Goal: Task Accomplishment & Management: Use online tool/utility

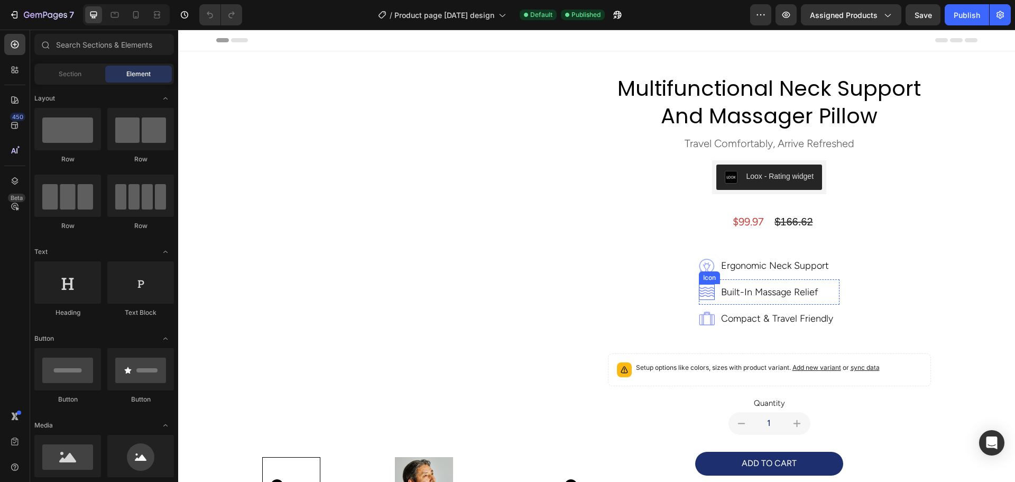
scroll to position [264, 0]
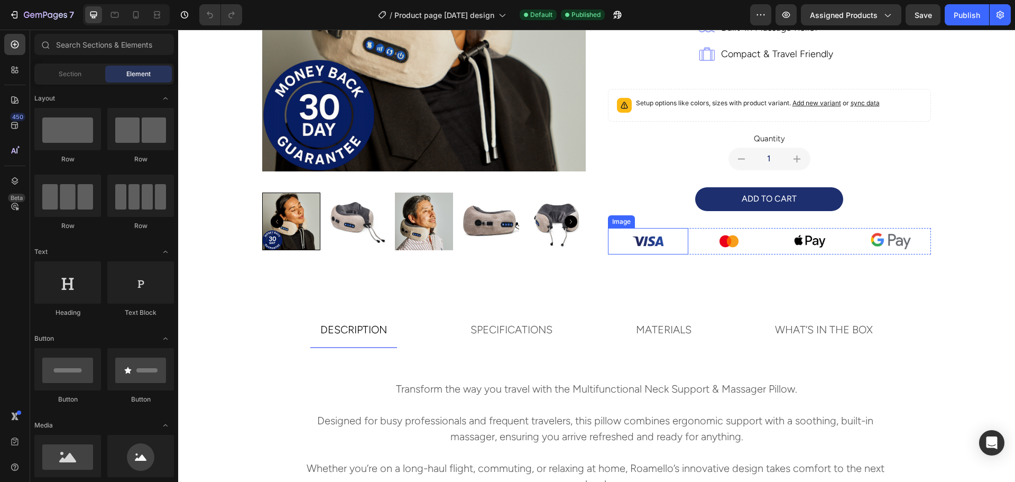
click at [654, 241] on img at bounding box center [648, 241] width 40 height 26
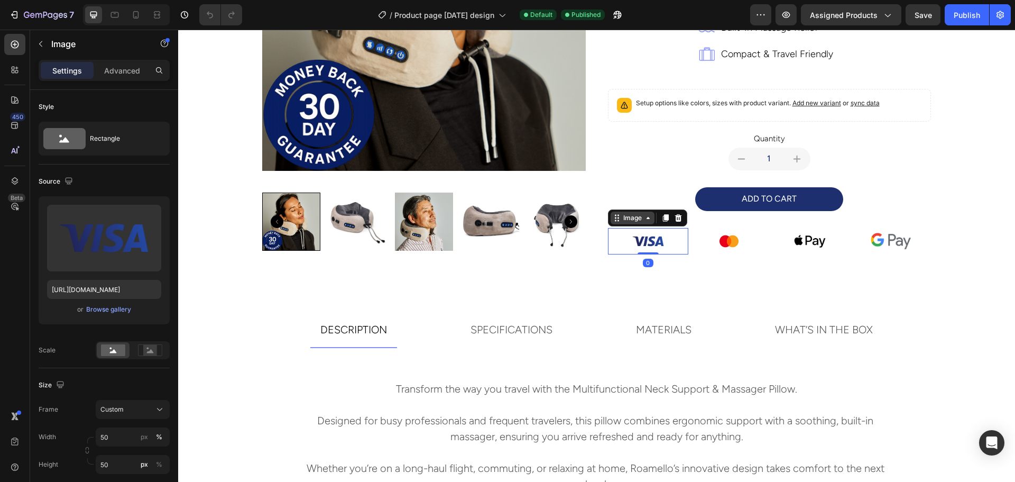
click at [621, 219] on div "Image" at bounding box center [632, 218] width 23 height 10
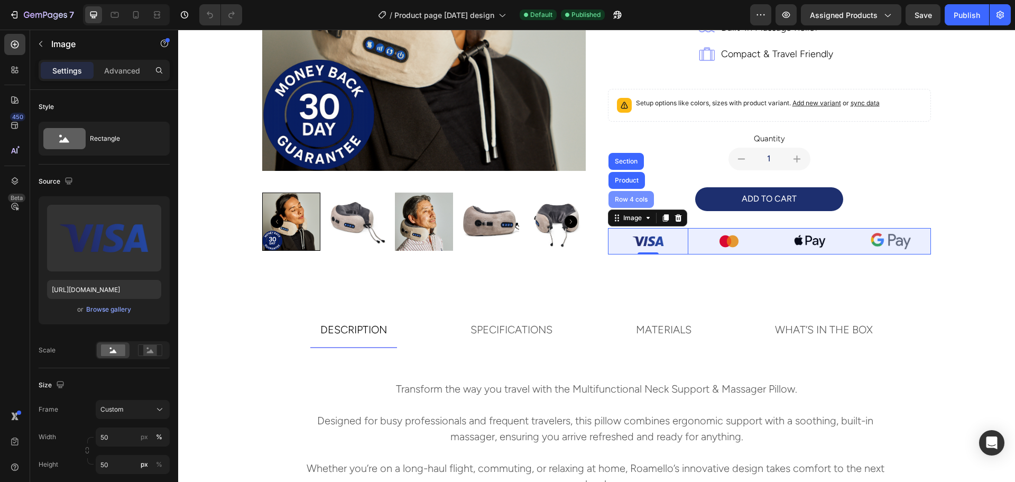
click at [617, 197] on div "Row 4 cols" at bounding box center [631, 199] width 37 height 6
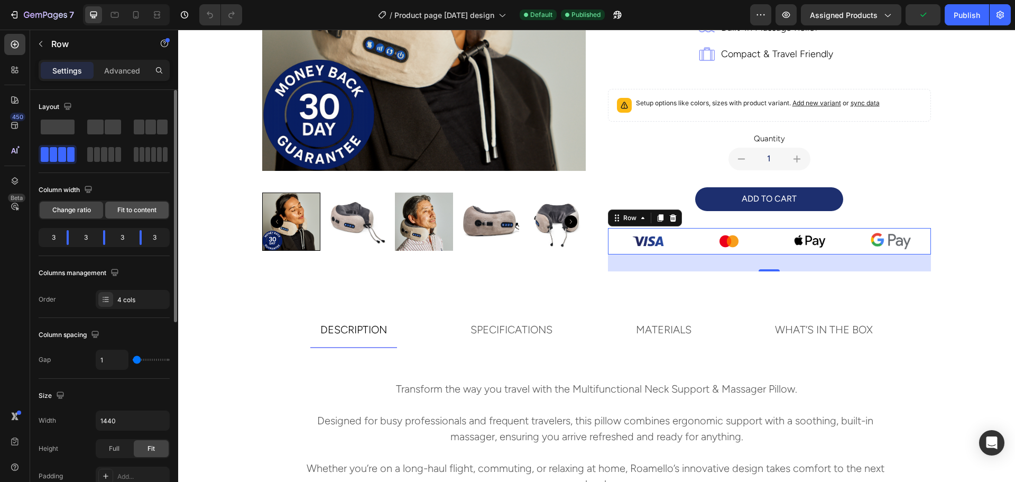
click at [138, 216] on div "Fit to content" at bounding box center [136, 209] width 63 height 17
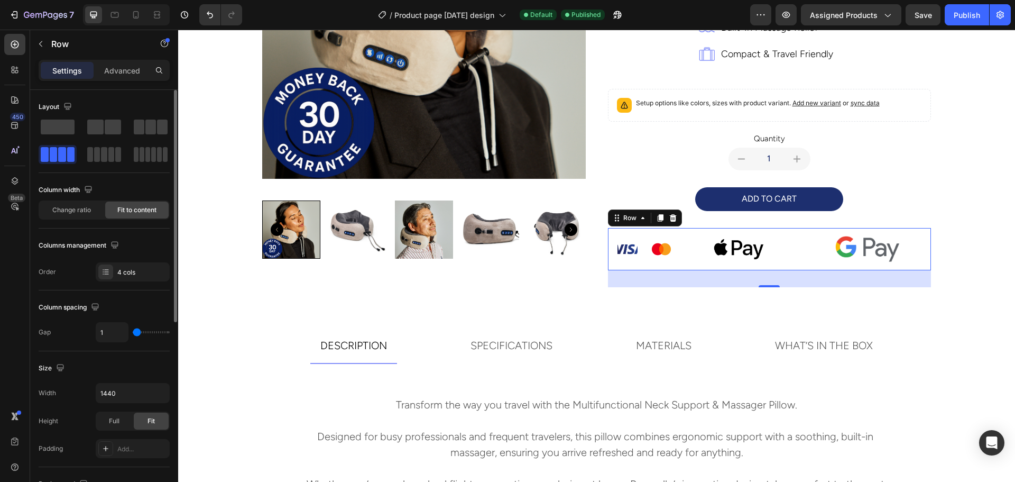
scroll to position [272, 0]
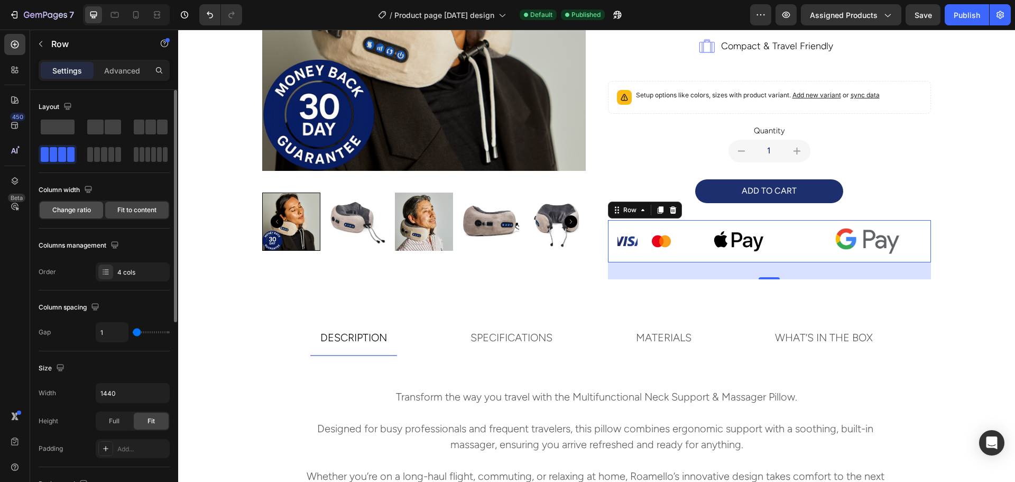
click at [82, 210] on span "Change ratio" at bounding box center [71, 210] width 39 height 10
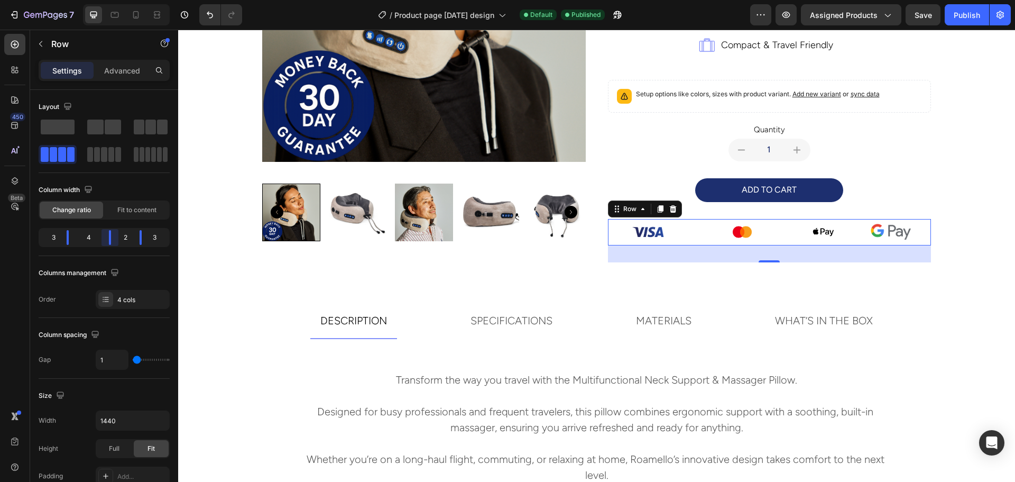
scroll to position [264, 0]
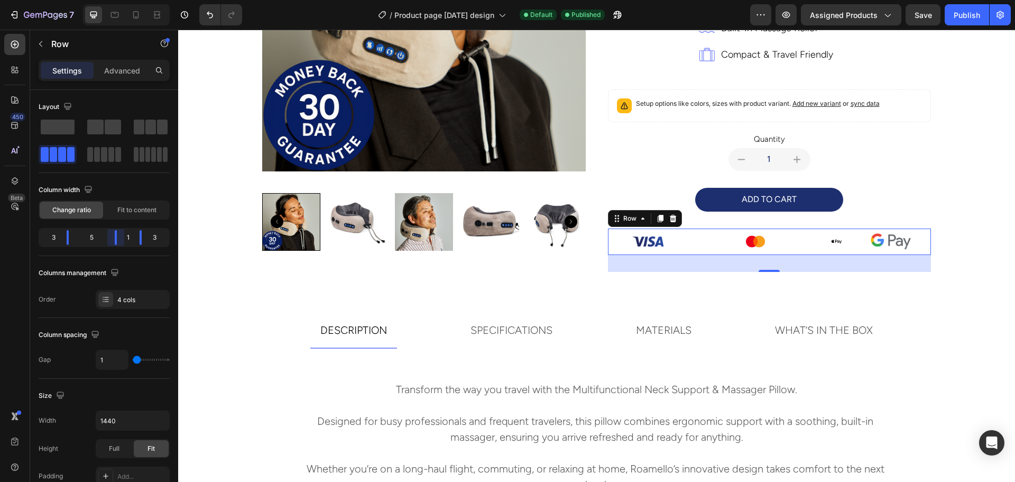
drag, startPoint x: 104, startPoint y: 237, endPoint x: 132, endPoint y: 236, distance: 28.1
click at [132, 0] on body "7 Version history / Product page [DATE] design Default Published Preview Assign…" at bounding box center [507, 0] width 1015 height 0
click at [209, 15] on icon "Undo/Redo" at bounding box center [210, 15] width 11 height 11
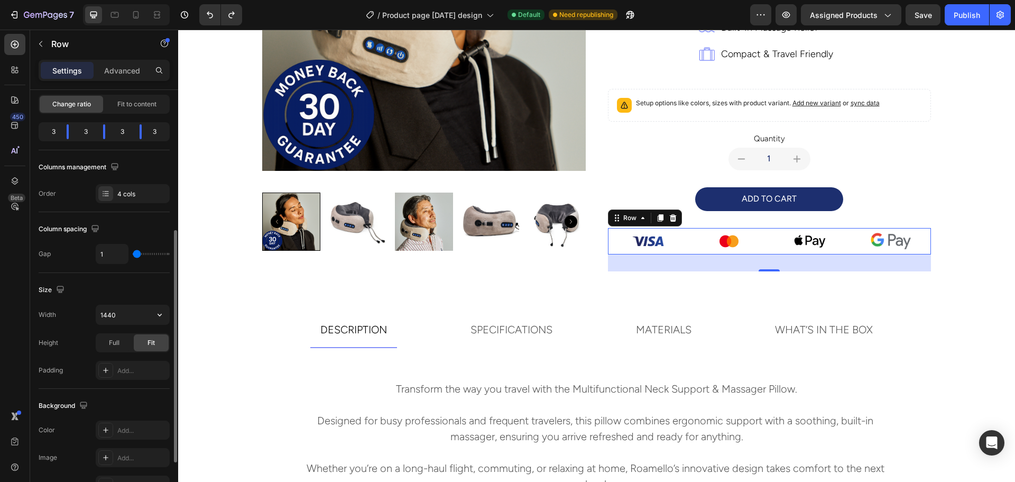
scroll to position [159, 0]
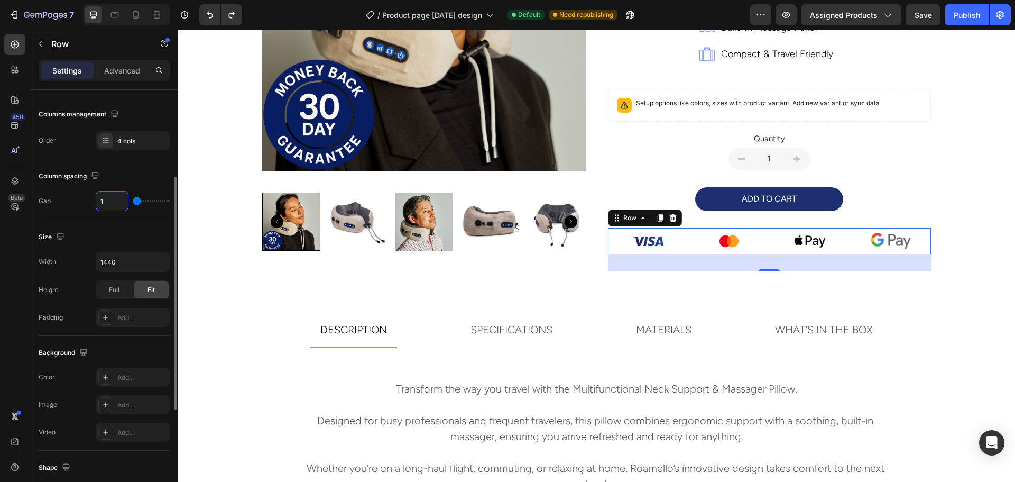
click at [110, 201] on input "1" at bounding box center [112, 200] width 32 height 19
type input "0"
click at [89, 235] on div "Size" at bounding box center [104, 236] width 131 height 17
type input "0"
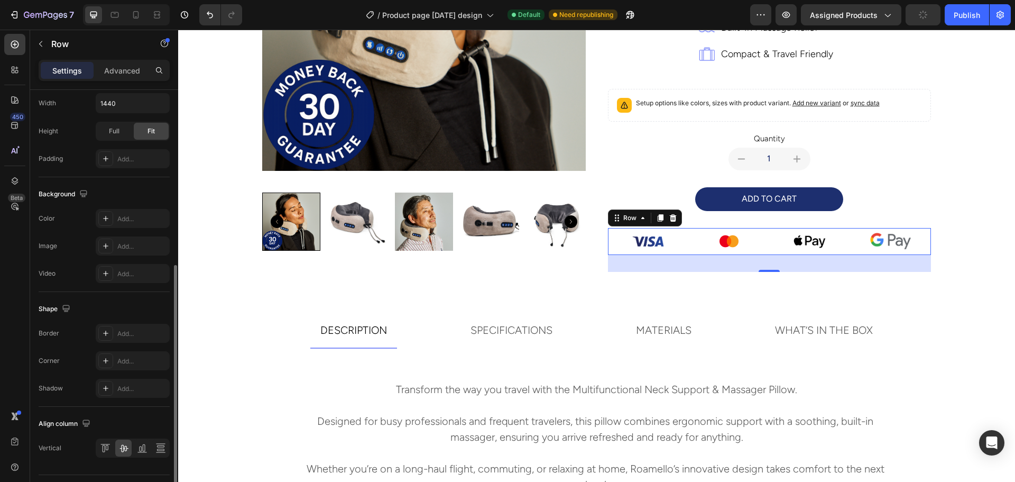
scroll to position [344, 0]
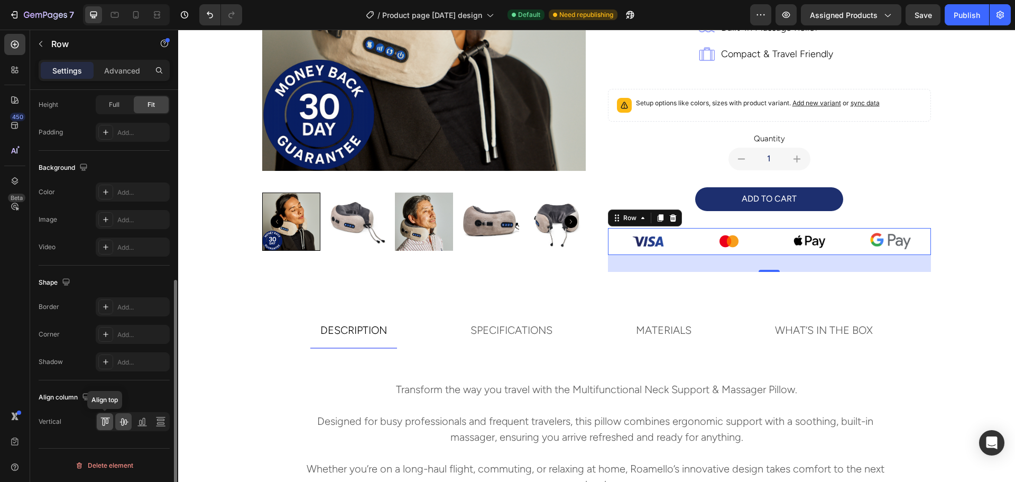
click at [106, 421] on icon at bounding box center [105, 421] width 11 height 11
click at [129, 419] on div at bounding box center [123, 421] width 16 height 17
click at [149, 419] on div at bounding box center [142, 421] width 16 height 17
click at [163, 419] on icon at bounding box center [160, 421] width 11 height 11
click at [122, 421] on icon at bounding box center [123, 421] width 11 height 11
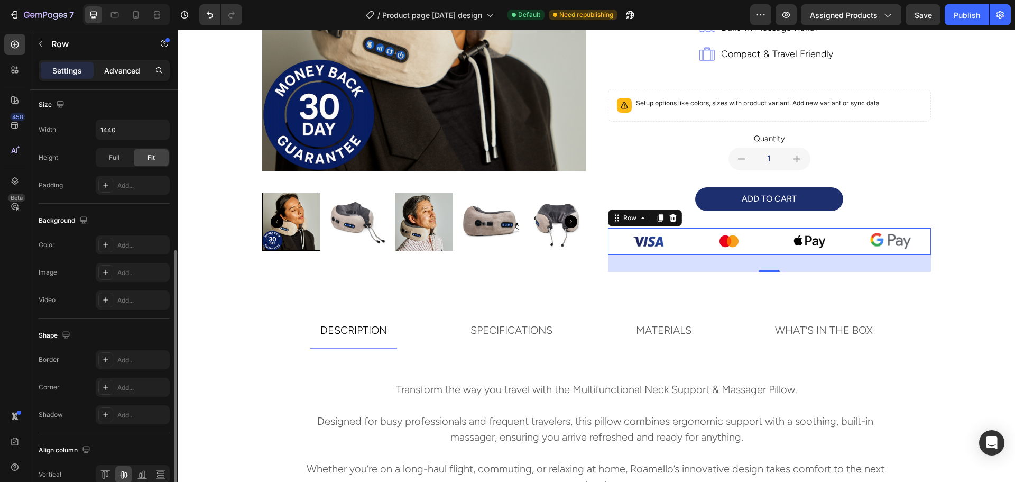
click at [101, 65] on div "Advanced" at bounding box center [122, 70] width 53 height 17
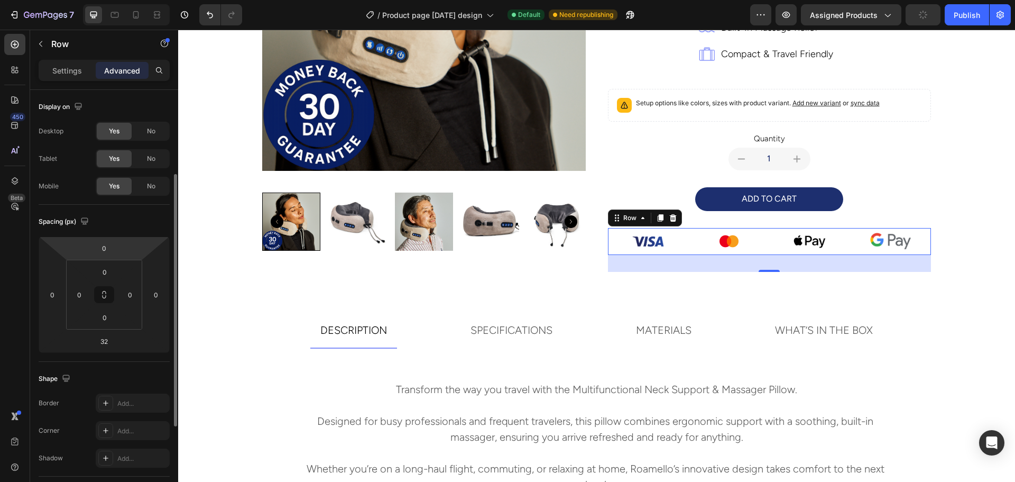
scroll to position [53, 0]
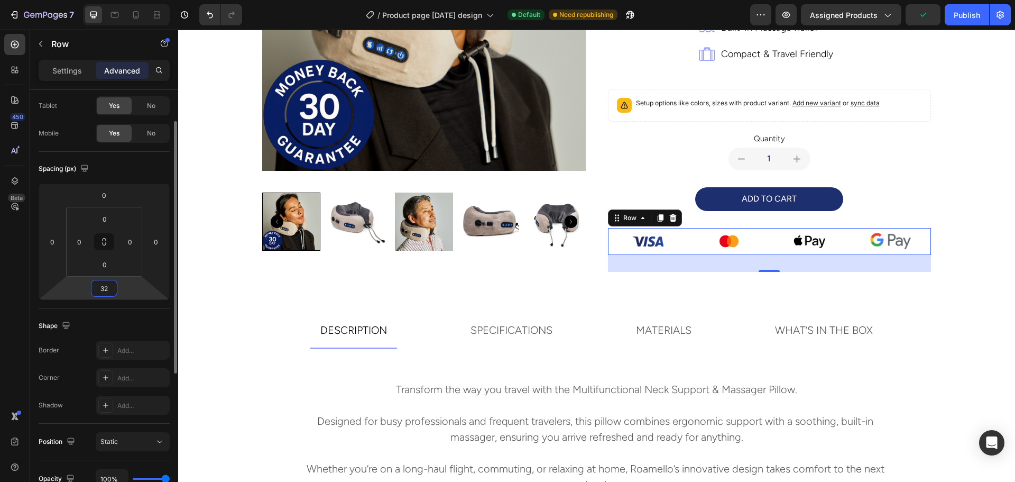
click at [114, 293] on input "32" at bounding box center [104, 288] width 21 height 16
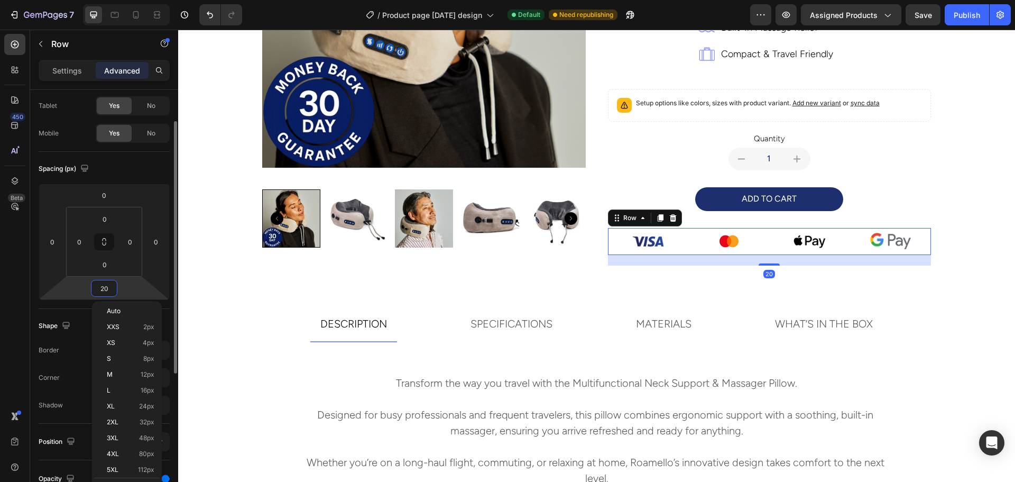
scroll to position [261, 0]
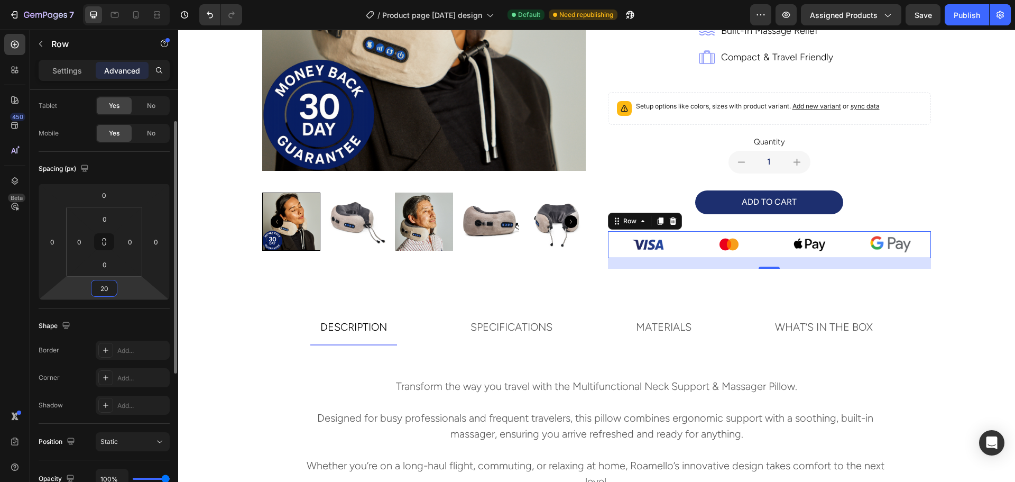
type input "2"
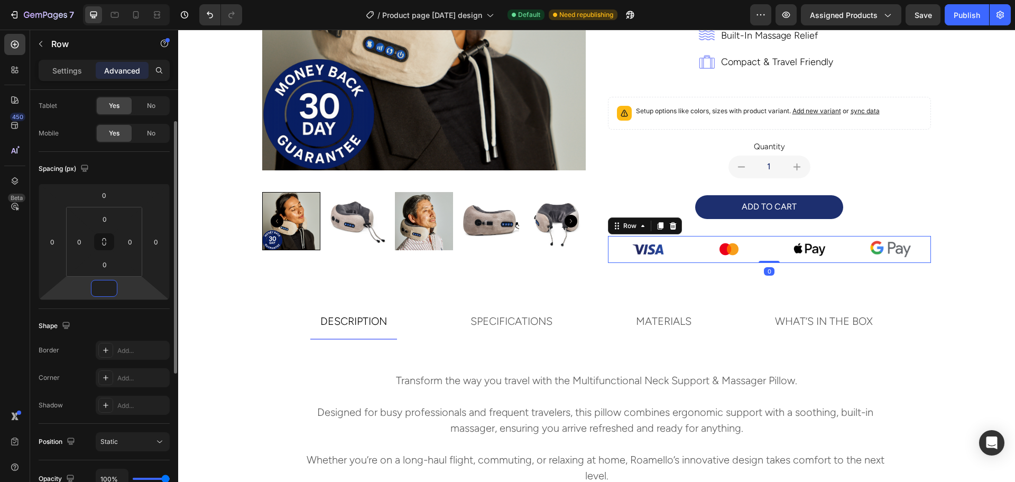
scroll to position [256, 0]
click at [627, 220] on div "Row" at bounding box center [629, 226] width 39 height 13
type input "0"
click at [643, 248] on img at bounding box center [648, 249] width 40 height 26
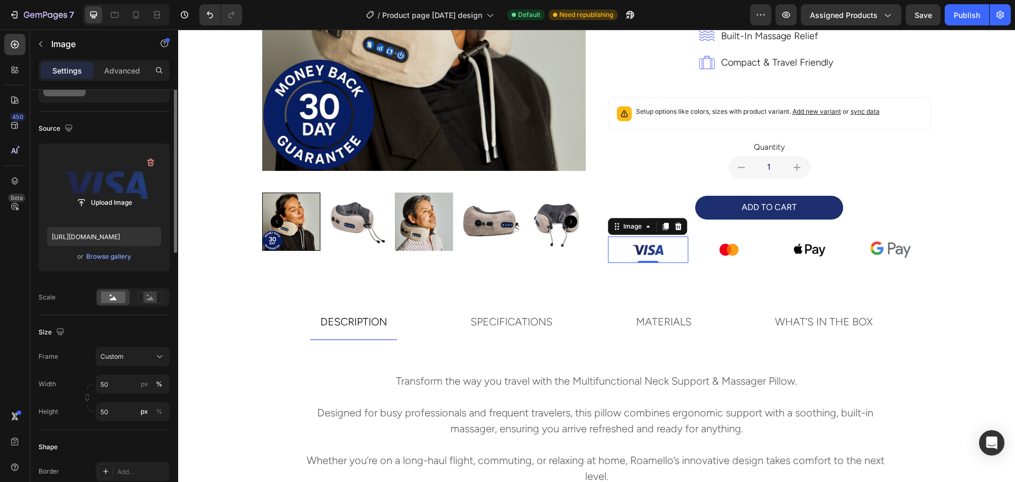
scroll to position [0, 0]
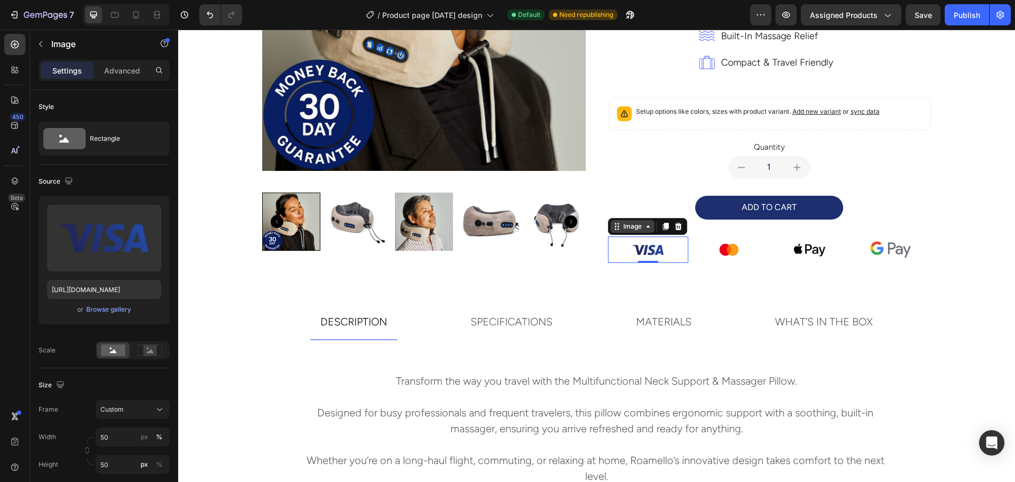
click at [616, 230] on icon at bounding box center [617, 226] width 8 height 8
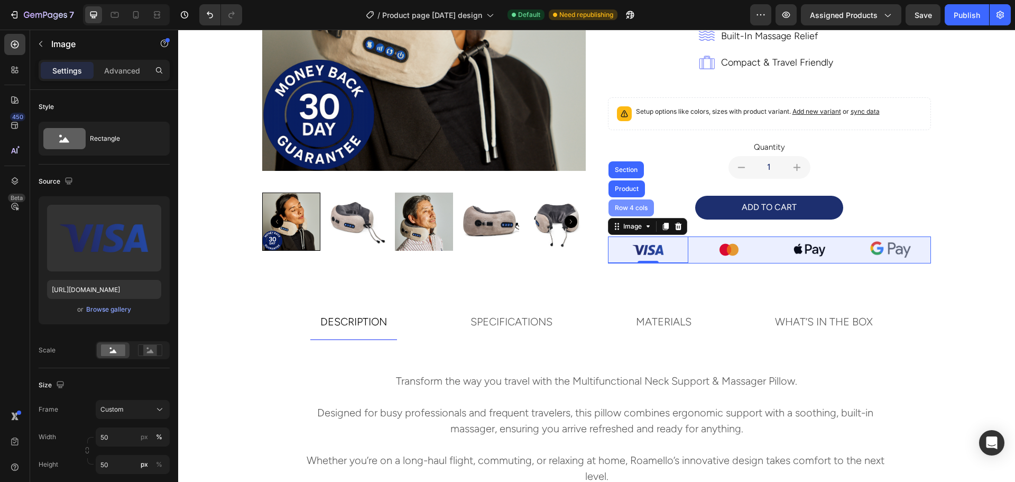
click at [621, 210] on div "Row 4 cols" at bounding box center [631, 208] width 37 height 6
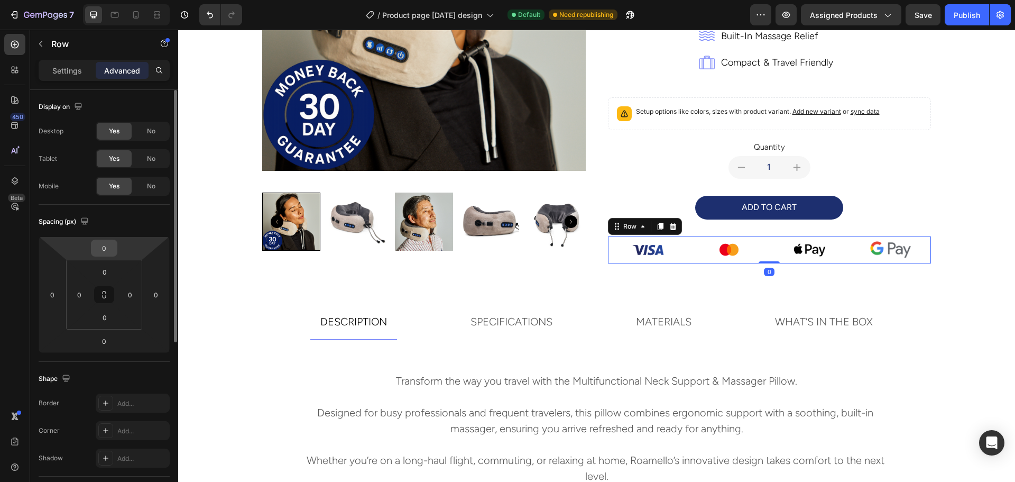
click at [110, 251] on input "0" at bounding box center [104, 248] width 21 height 16
click at [85, 0] on html "7 Version history / Product page [DATE] design Default Need republishing Previe…" at bounding box center [507, 0] width 1015 height 0
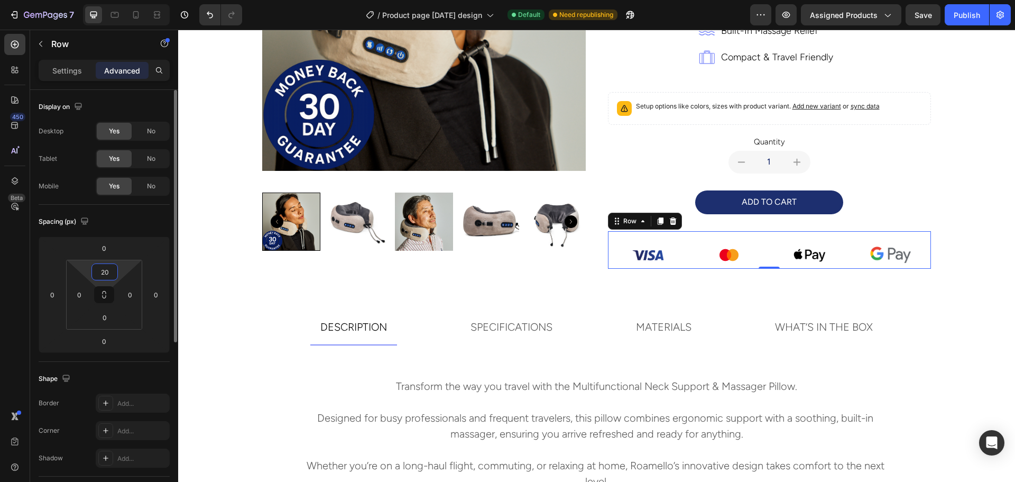
type input "0"
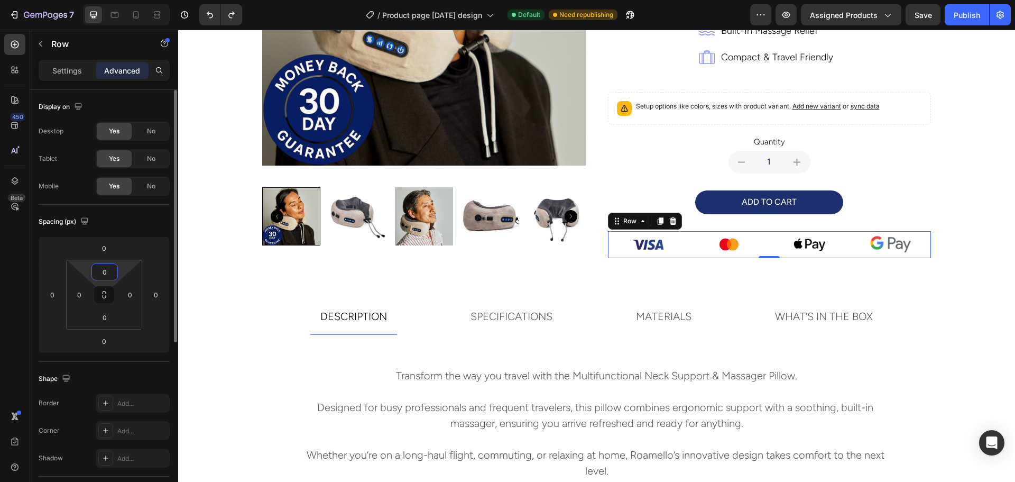
scroll to position [256, 0]
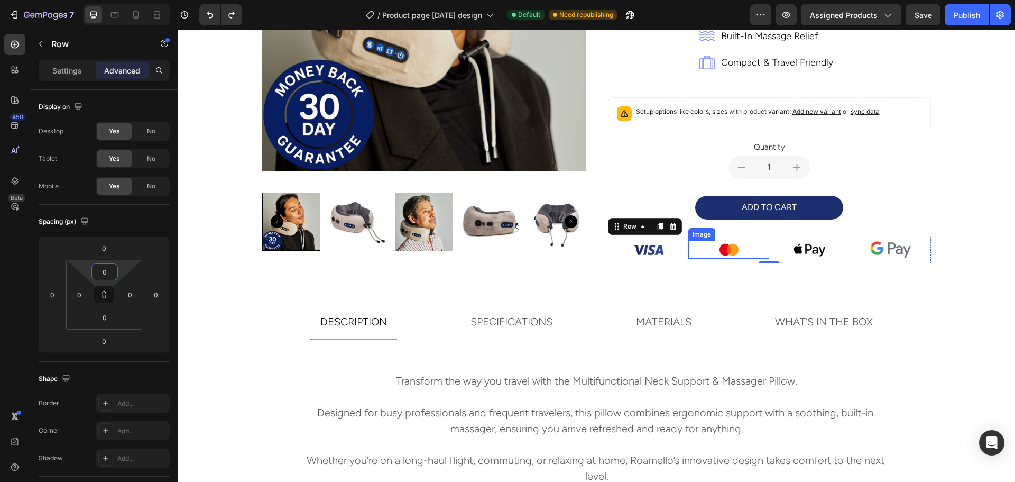
click at [694, 253] on div at bounding box center [728, 248] width 81 height 17
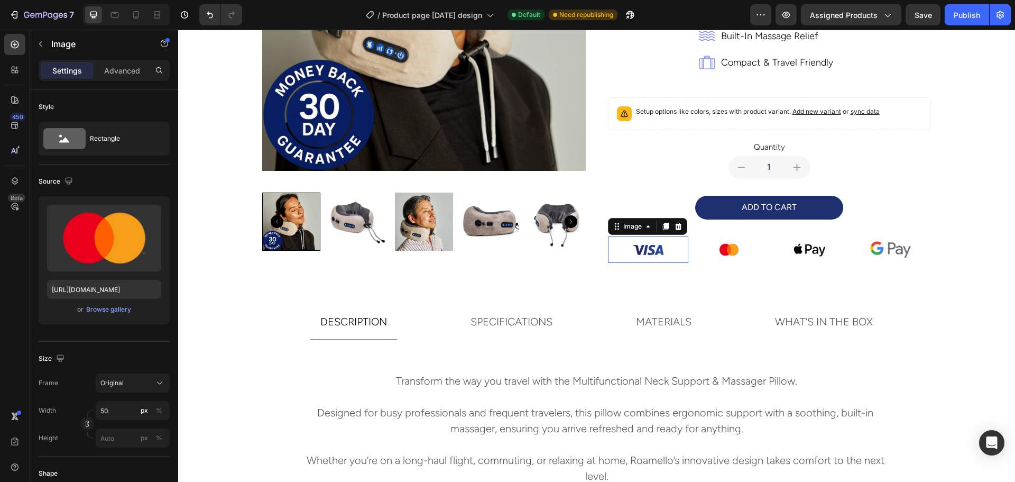
click at [672, 253] on div at bounding box center [648, 249] width 81 height 26
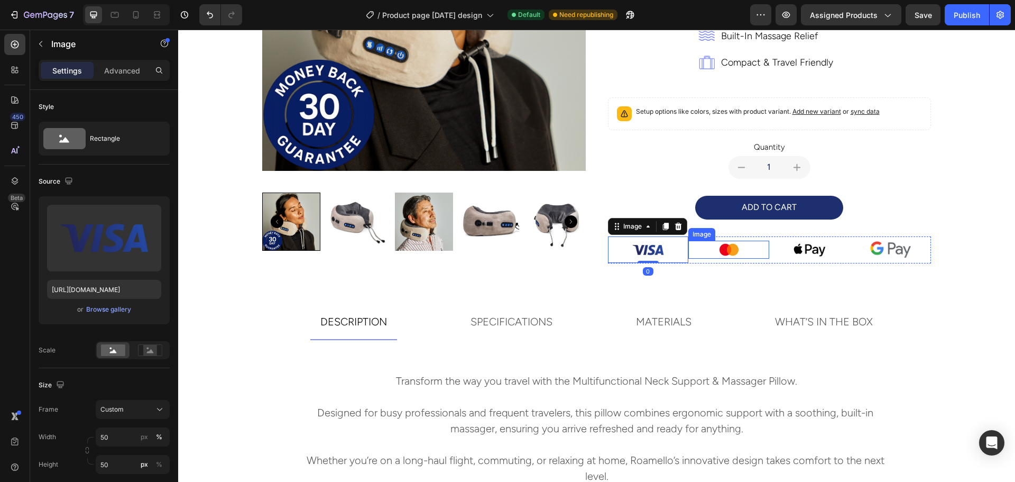
click at [735, 253] on img at bounding box center [729, 248] width 26 height 17
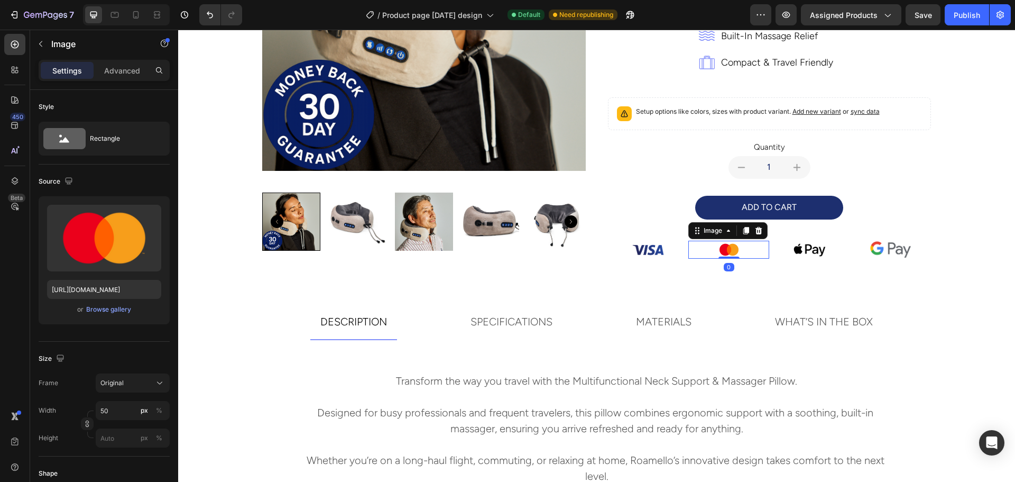
click at [817, 253] on img at bounding box center [809, 249] width 40 height 27
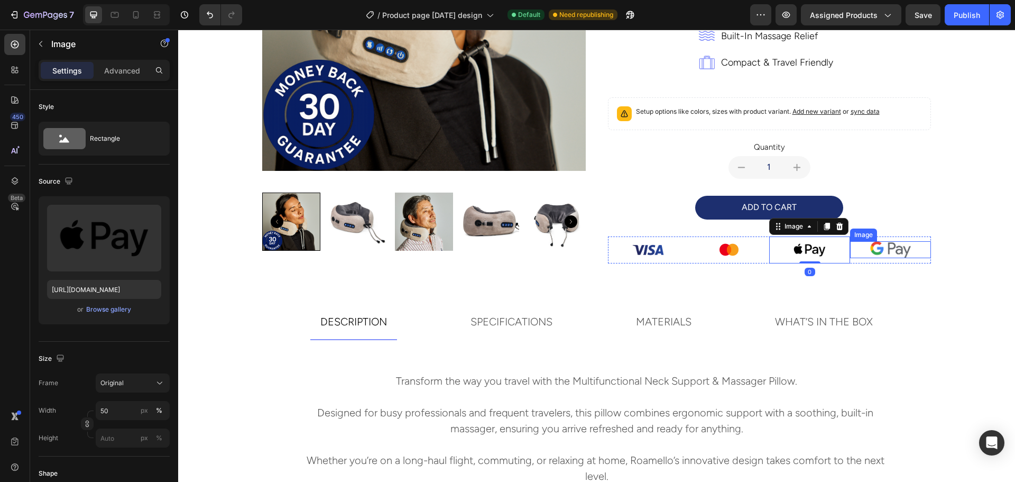
click at [913, 253] on div at bounding box center [890, 249] width 81 height 17
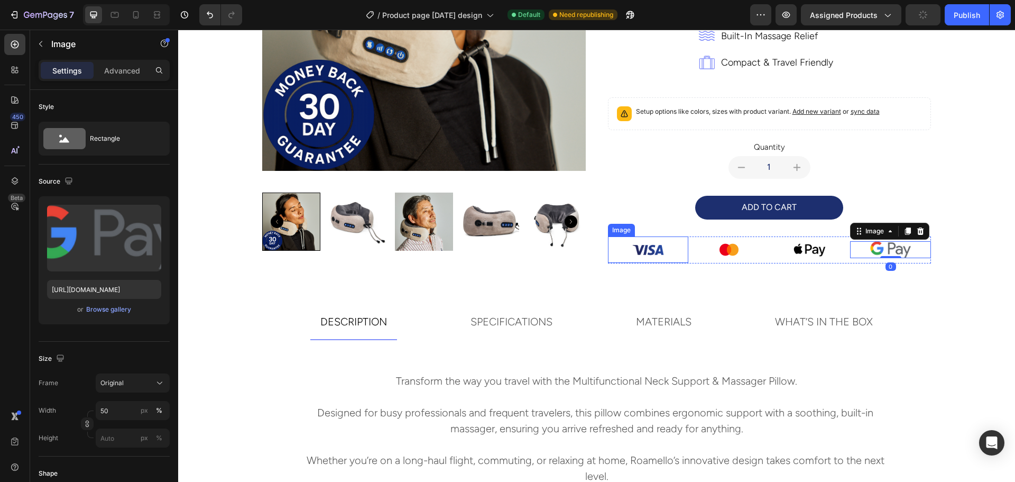
click at [672, 248] on div at bounding box center [648, 249] width 81 height 26
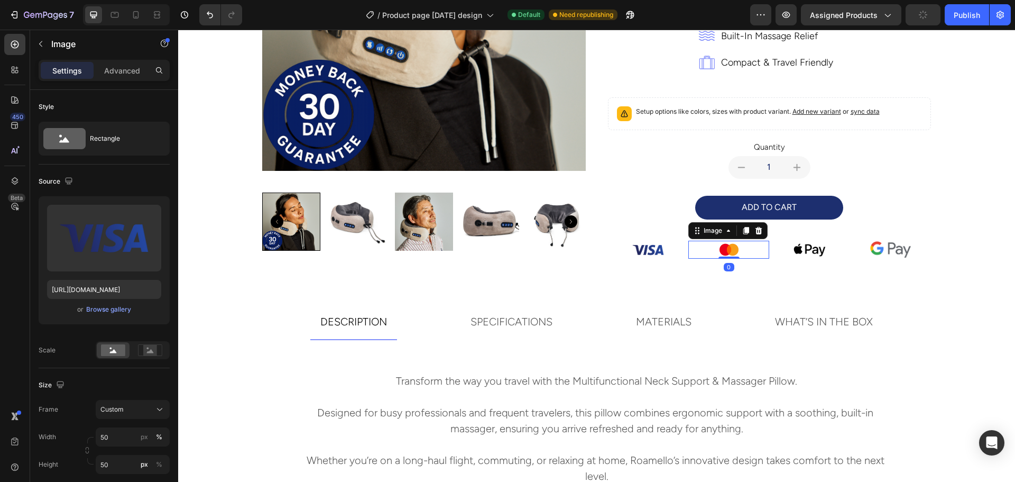
click at [695, 248] on div at bounding box center [728, 248] width 81 height 17
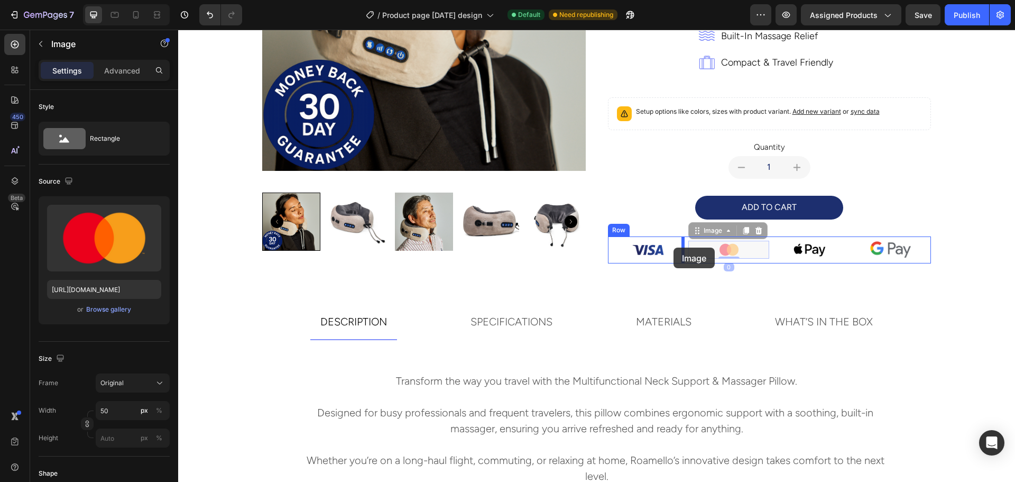
drag, startPoint x: 695, startPoint y: 248, endPoint x: 673, endPoint y: 247, distance: 21.7
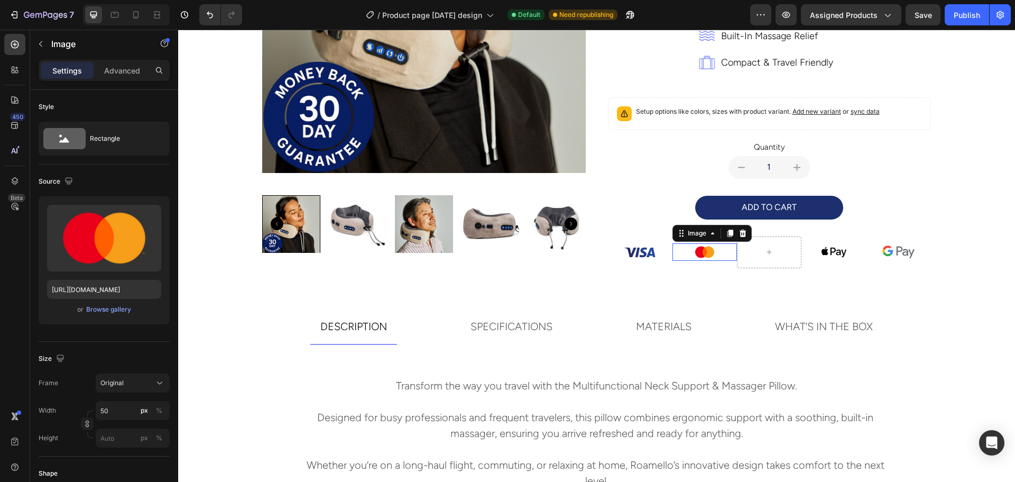
scroll to position [258, 0]
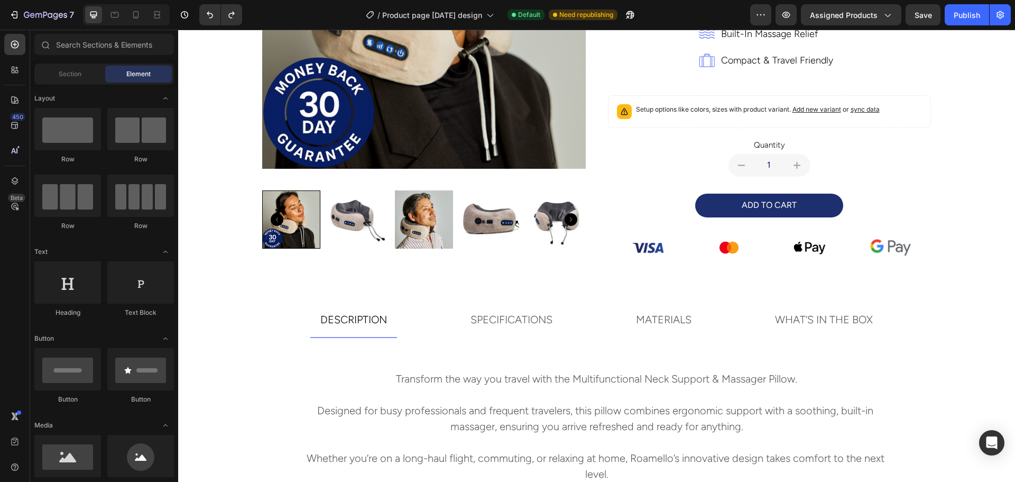
scroll to position [256, 0]
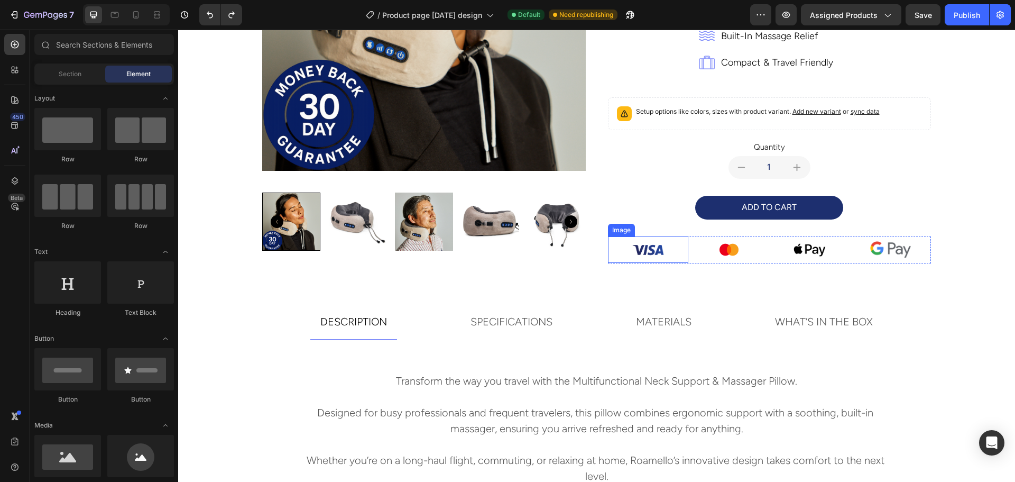
click at [677, 252] on div at bounding box center [648, 249] width 81 height 26
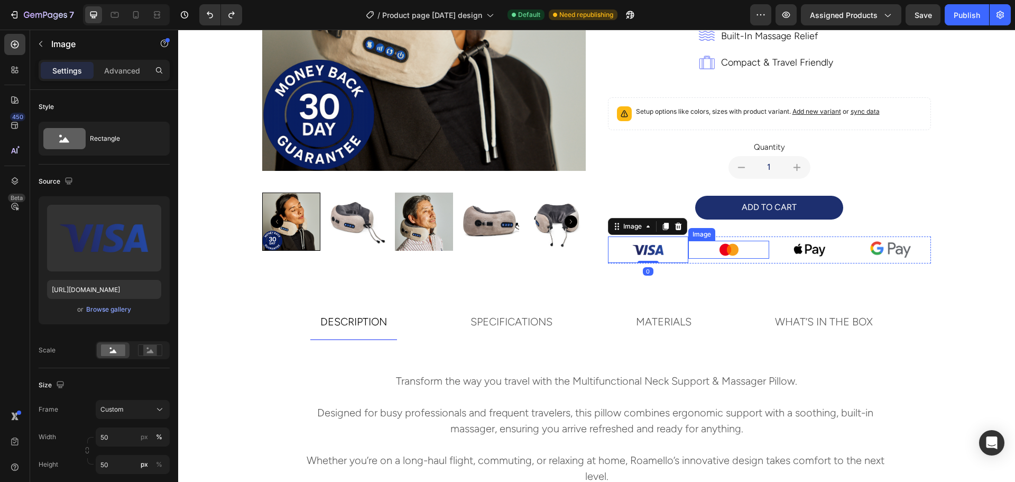
click at [703, 248] on div at bounding box center [728, 248] width 81 height 17
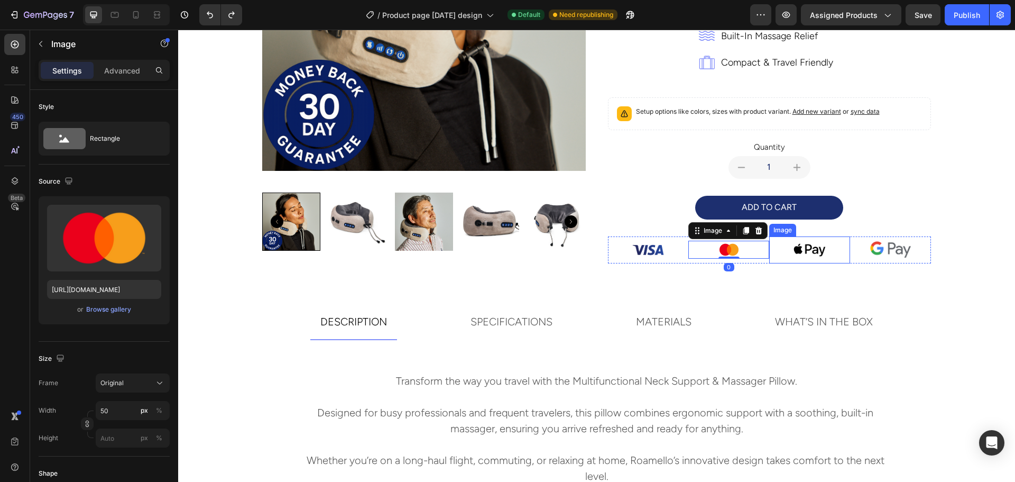
click at [808, 256] on img at bounding box center [809, 249] width 40 height 27
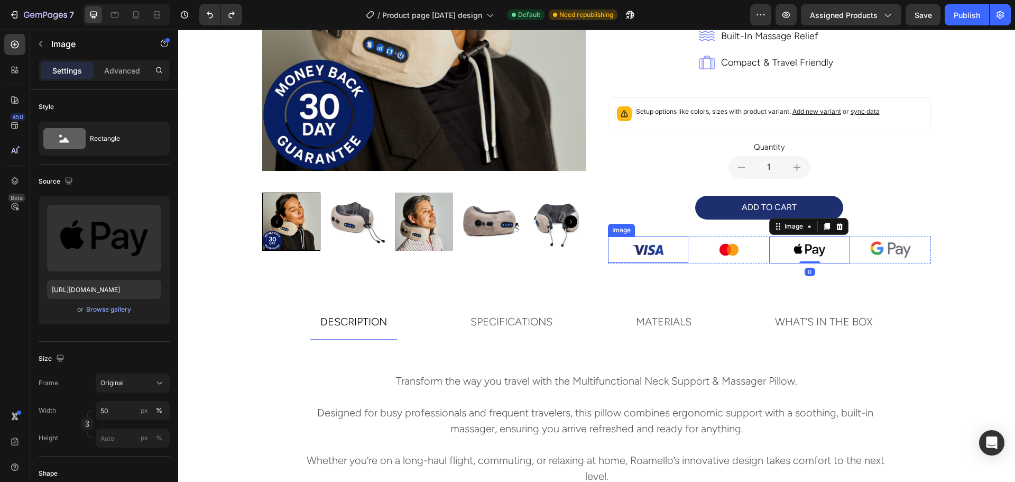
click at [643, 252] on img at bounding box center [648, 249] width 40 height 26
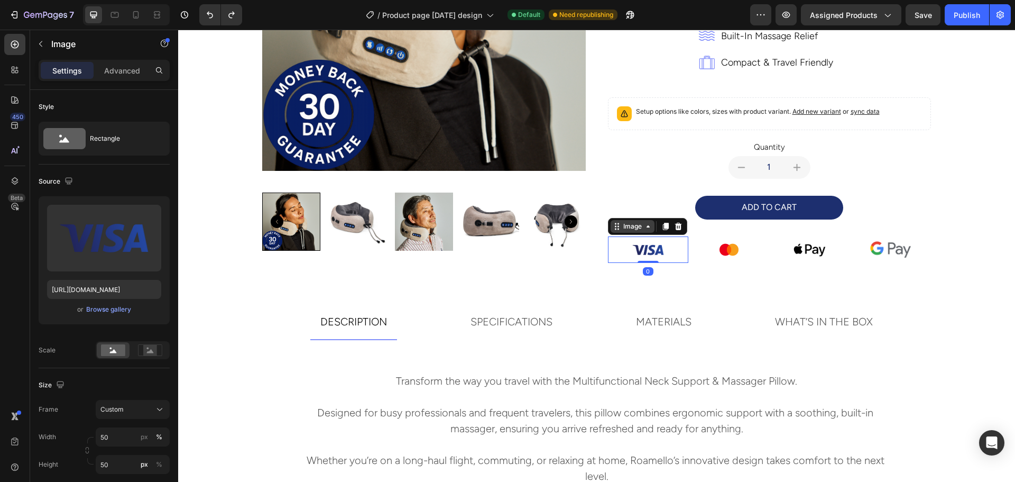
click at [621, 226] on div "Image" at bounding box center [632, 226] width 23 height 10
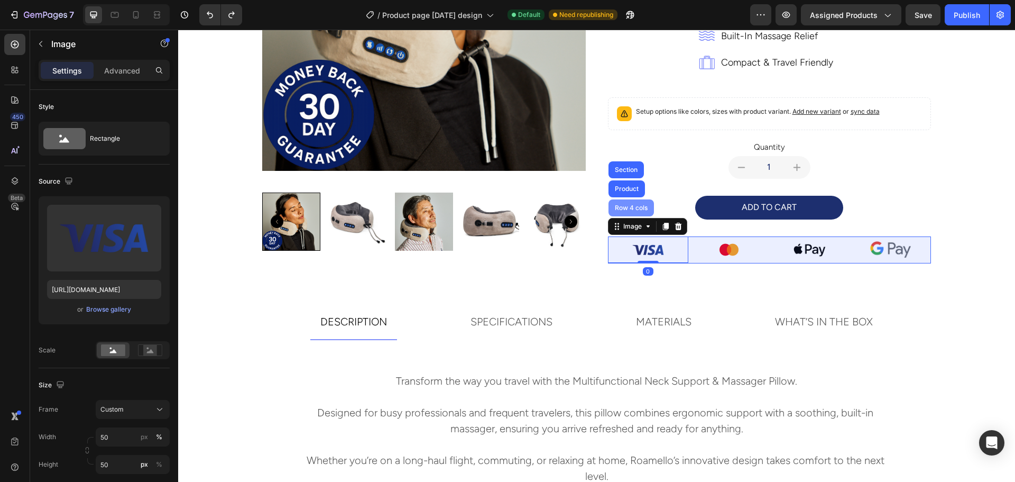
click at [621, 209] on div "Row 4 cols" at bounding box center [631, 208] width 37 height 6
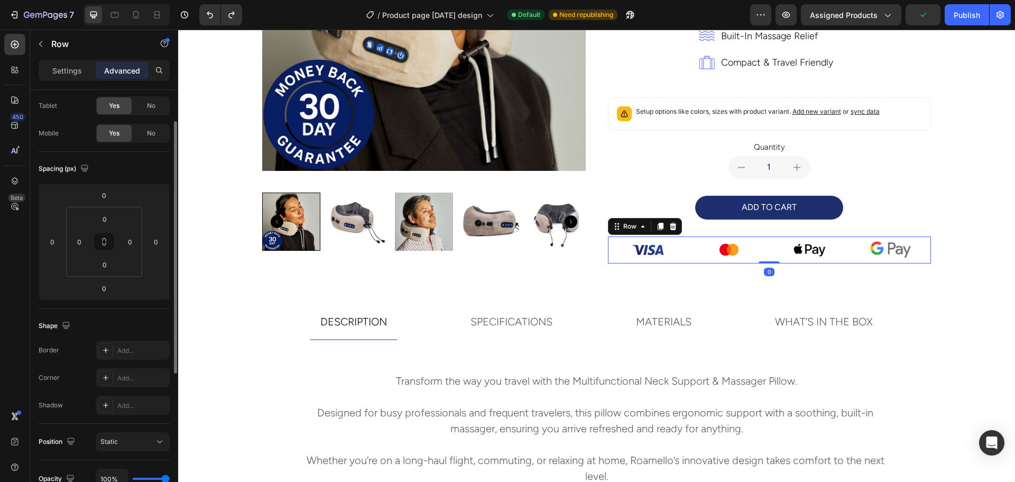
scroll to position [159, 0]
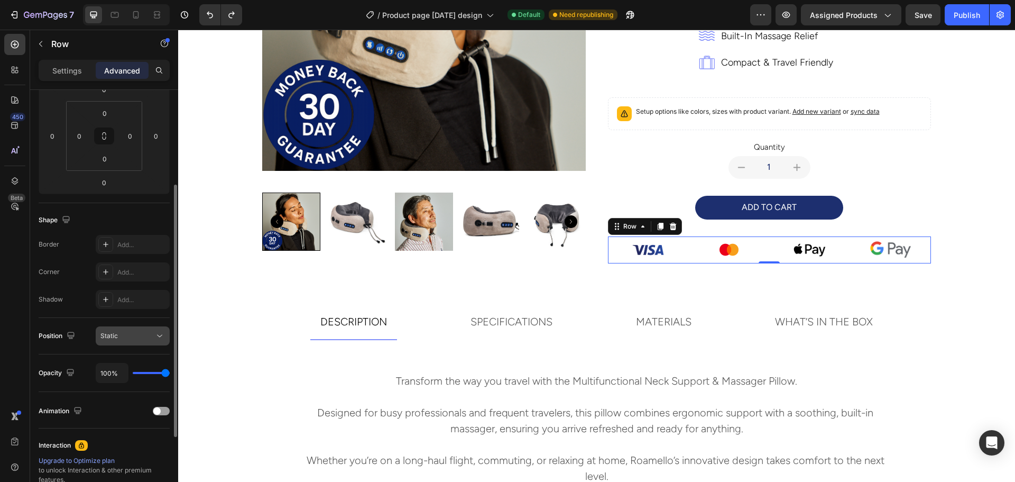
click at [138, 343] on button "Static" at bounding box center [133, 335] width 74 height 19
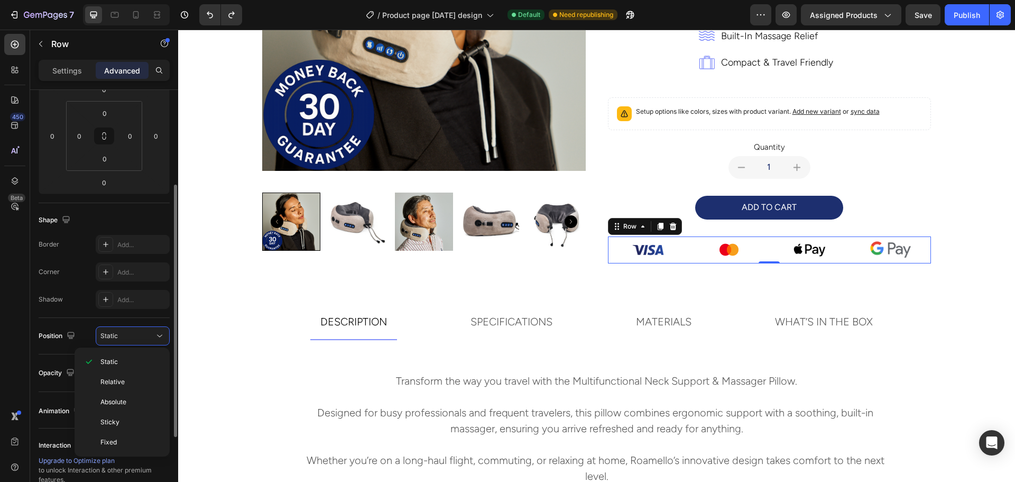
click at [72, 298] on div "Shadow Add..." at bounding box center [104, 299] width 131 height 19
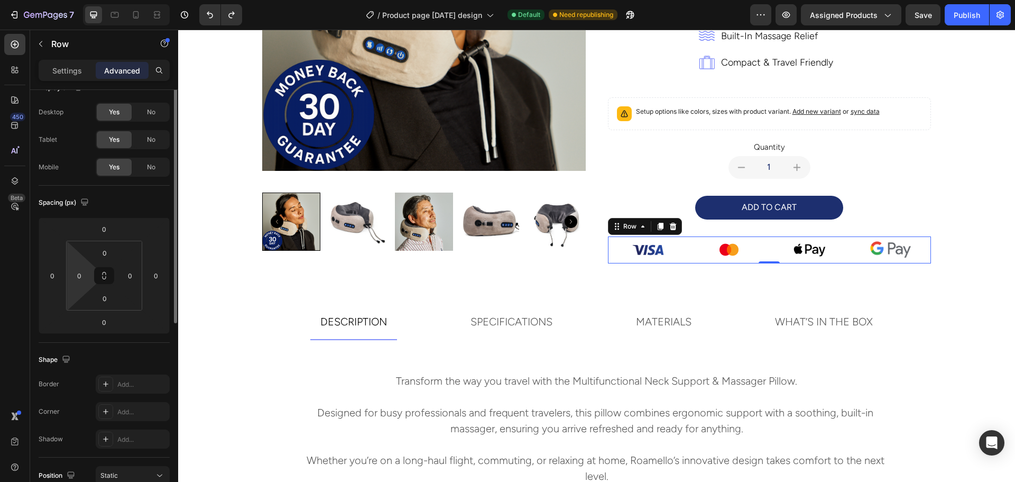
scroll to position [0, 0]
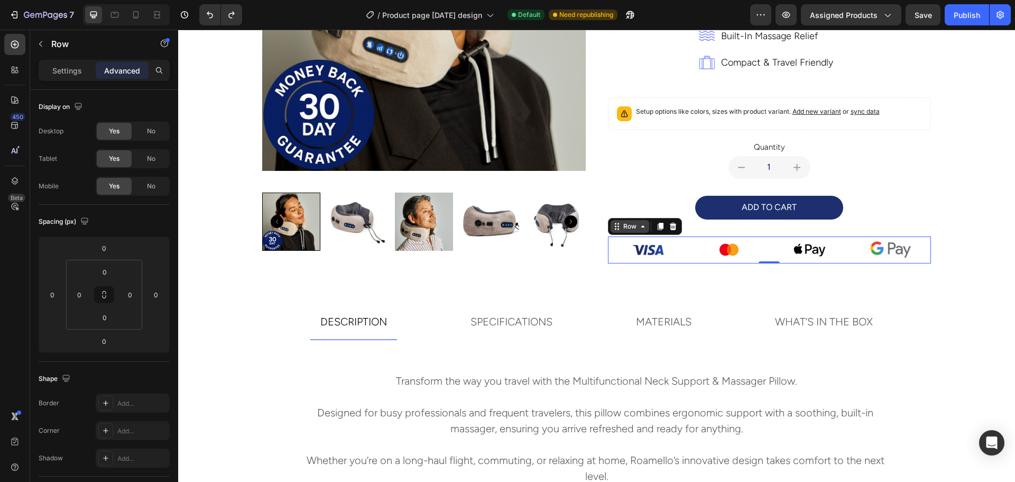
click at [626, 227] on div "Row" at bounding box center [629, 226] width 17 height 10
click at [644, 254] on img at bounding box center [648, 249] width 40 height 26
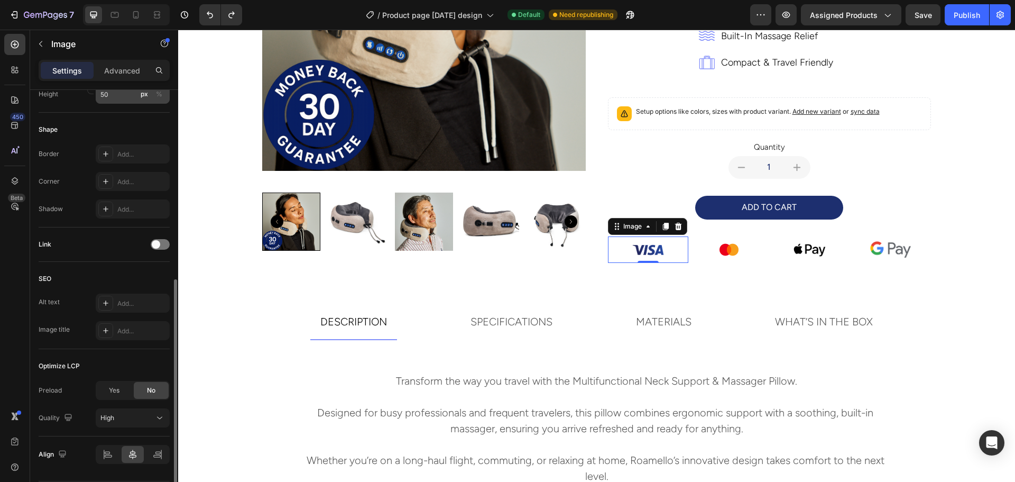
scroll to position [403, 0]
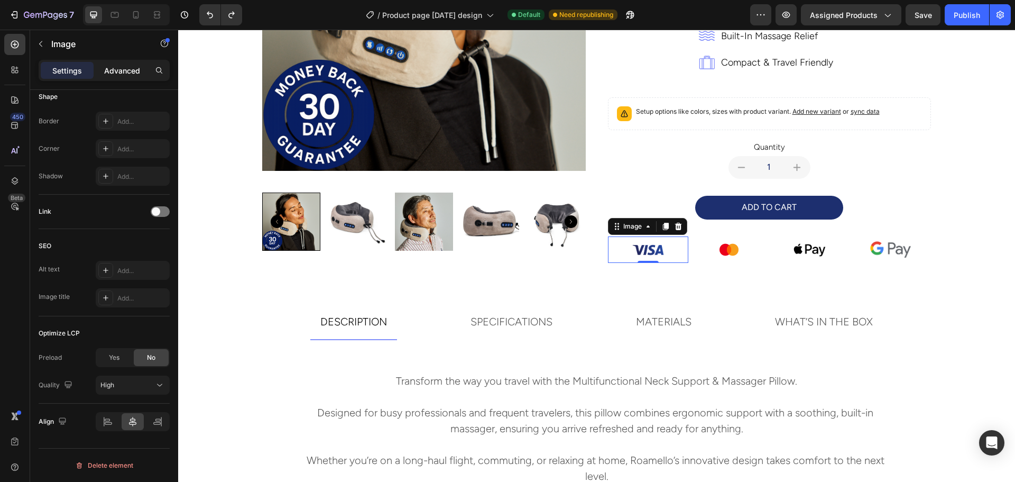
click at [116, 71] on p "Advanced" at bounding box center [122, 70] width 36 height 11
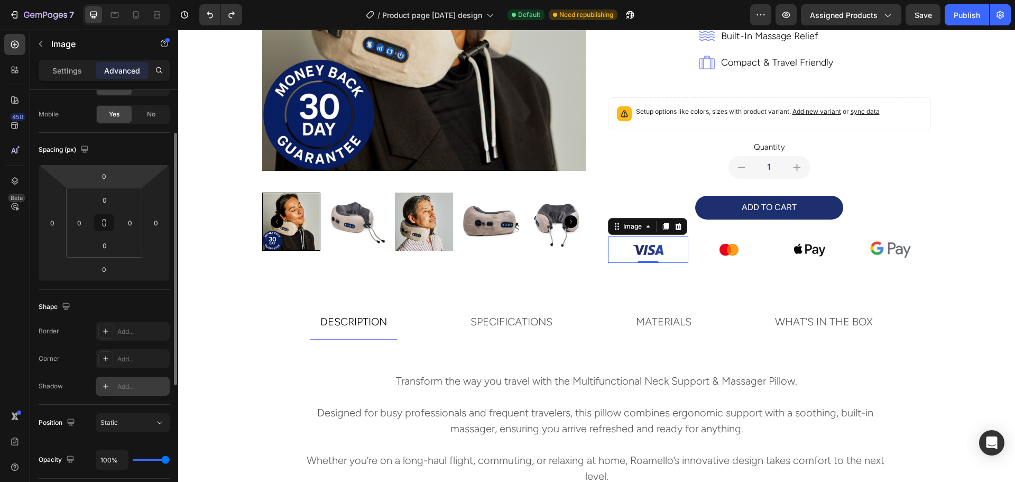
scroll to position [0, 0]
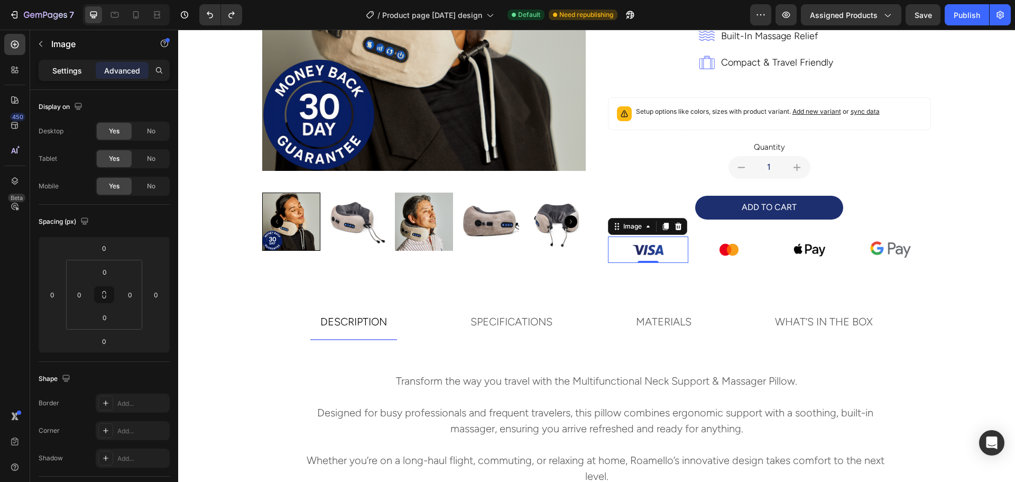
click at [68, 66] on p "Settings" at bounding box center [67, 70] width 30 height 11
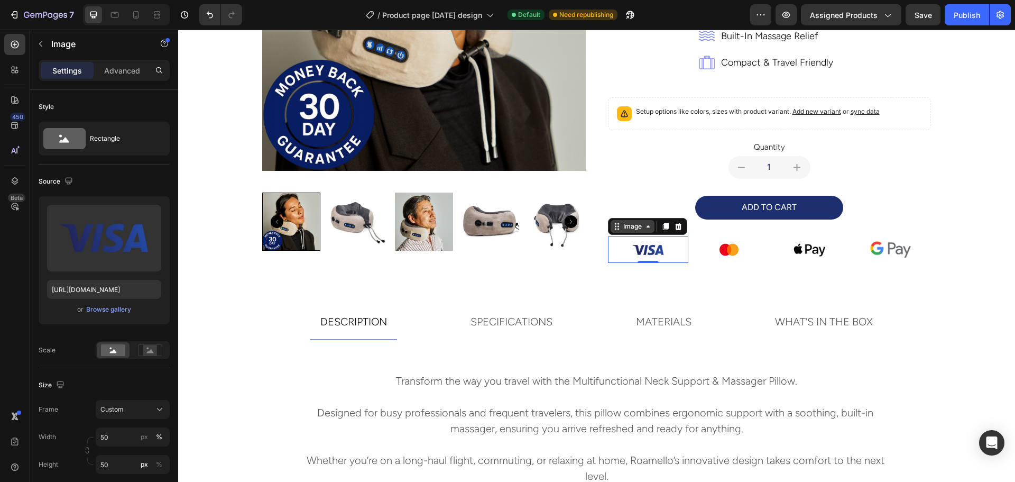
click at [628, 232] on div "Image" at bounding box center [632, 226] width 44 height 13
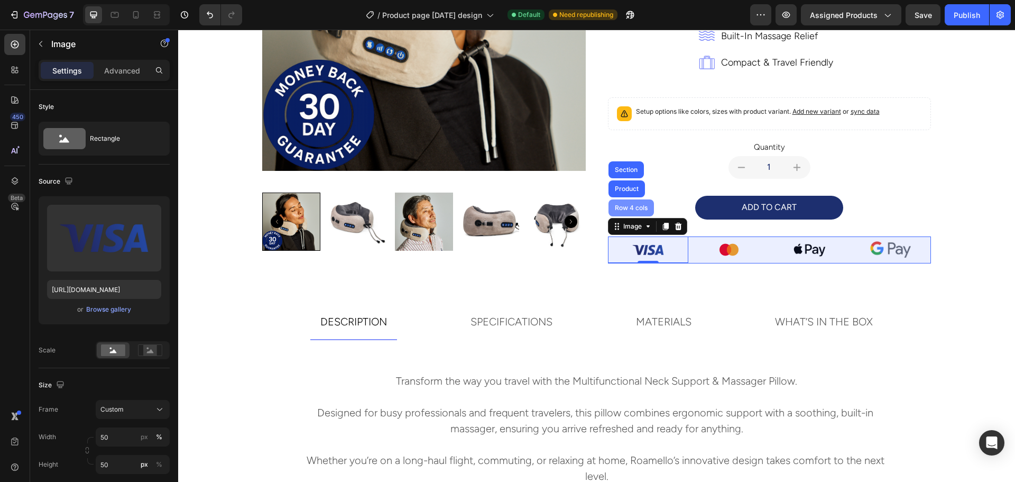
click at [619, 207] on div "Row 4 cols" at bounding box center [631, 208] width 37 height 6
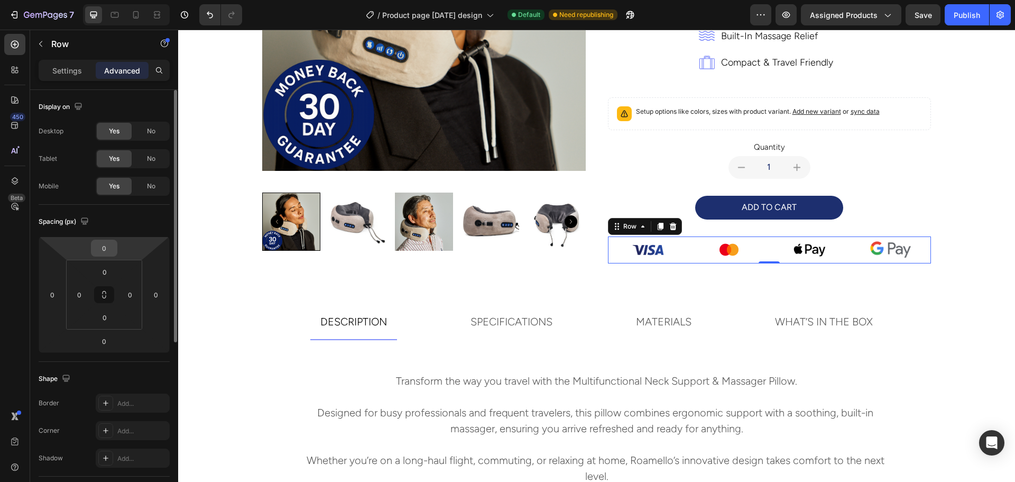
click at [111, 249] on input "0" at bounding box center [104, 248] width 21 height 16
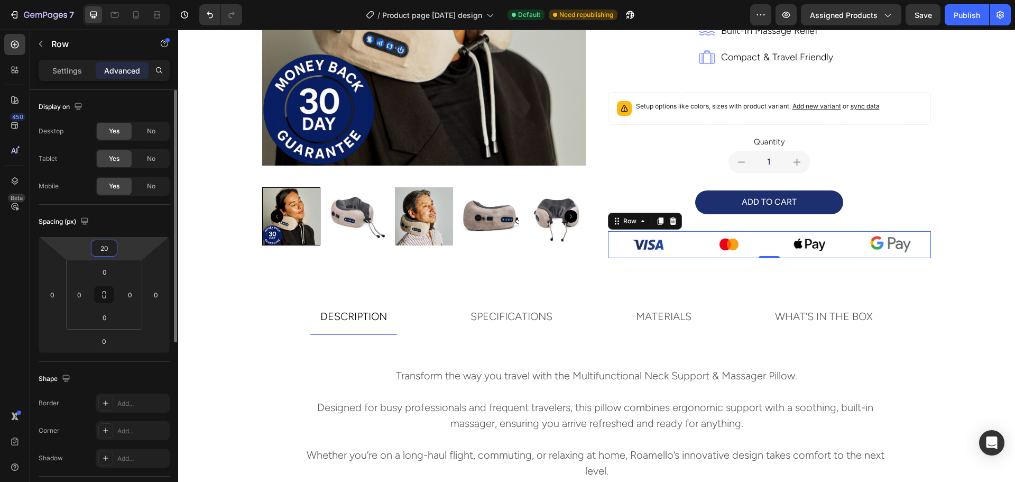
type input "0"
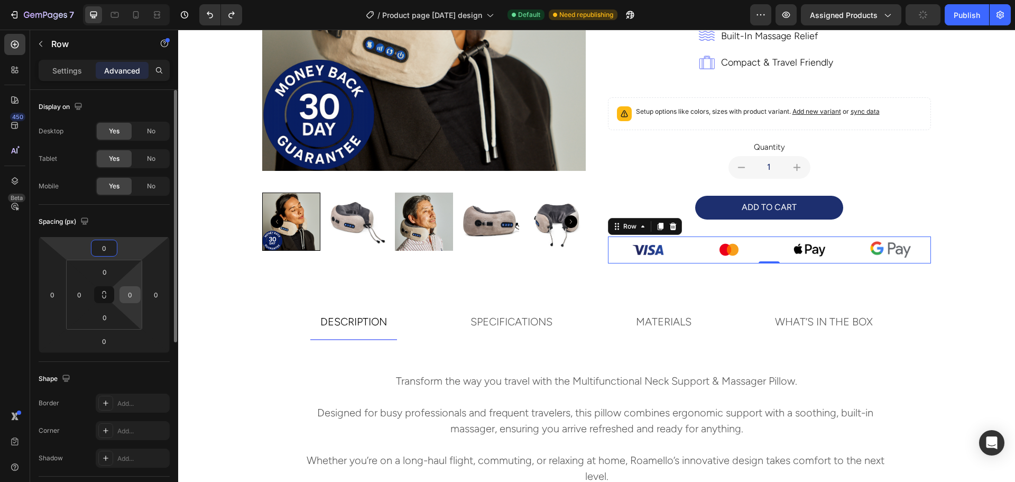
click at [130, 298] on input "0" at bounding box center [130, 294] width 16 height 16
type input "2"
type input "0"
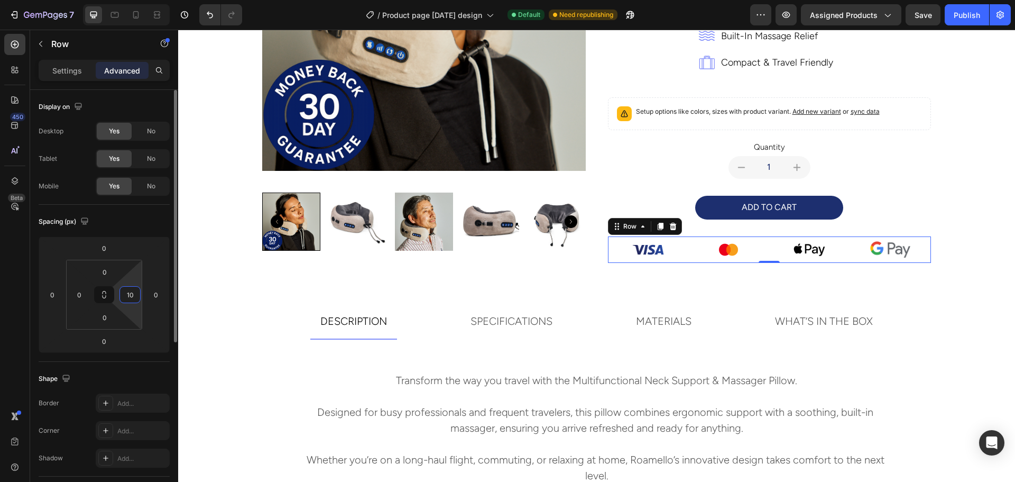
scroll to position [255, 0]
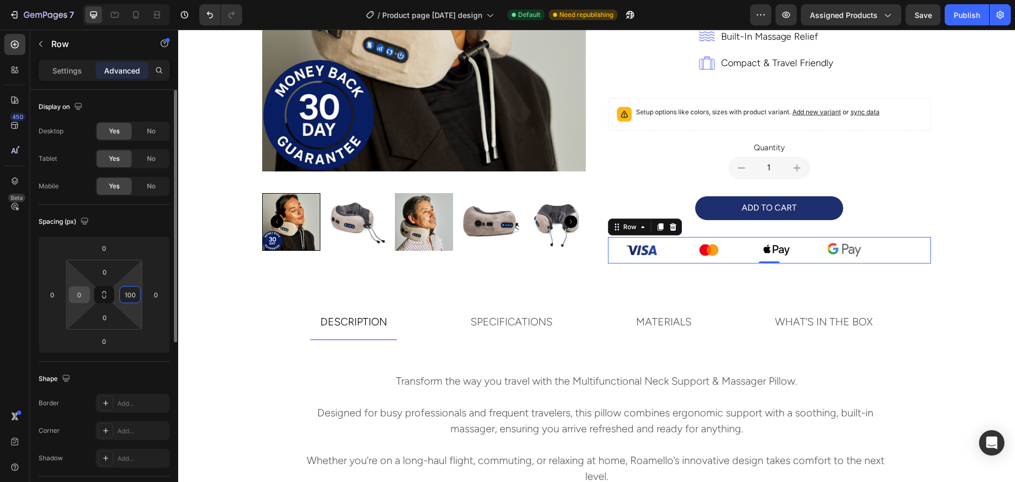
type input "100"
click at [85, 292] on input "0" at bounding box center [79, 294] width 16 height 16
type input "100"
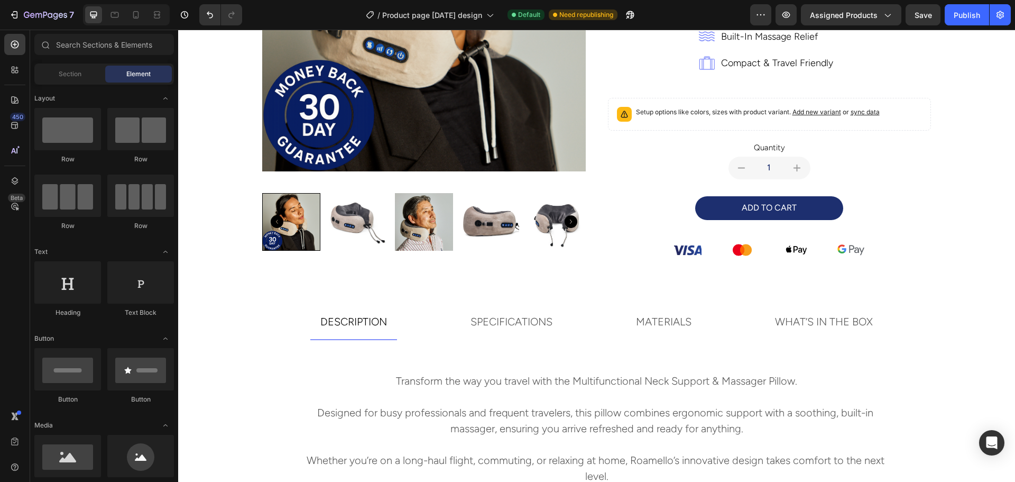
click at [692, 252] on img at bounding box center [687, 250] width 27 height 26
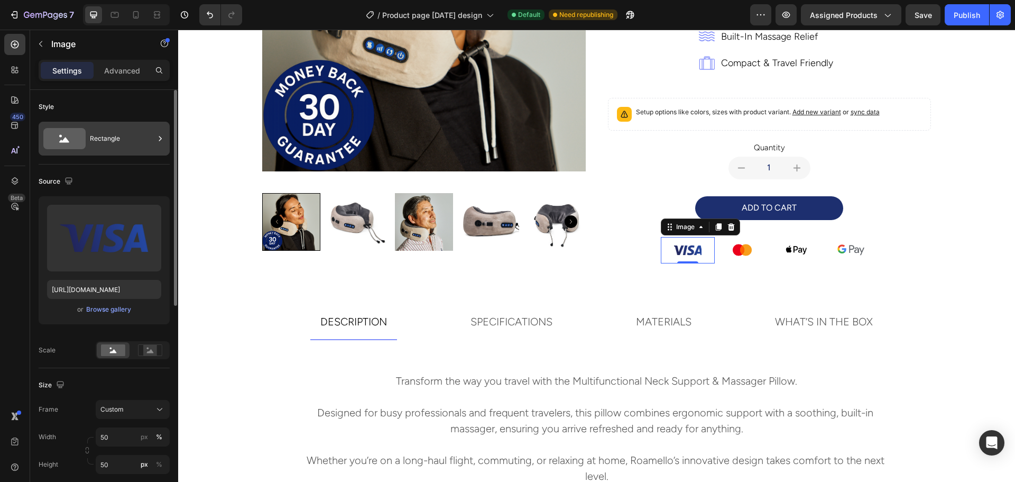
click at [110, 139] on div "Rectangle" at bounding box center [122, 138] width 64 height 24
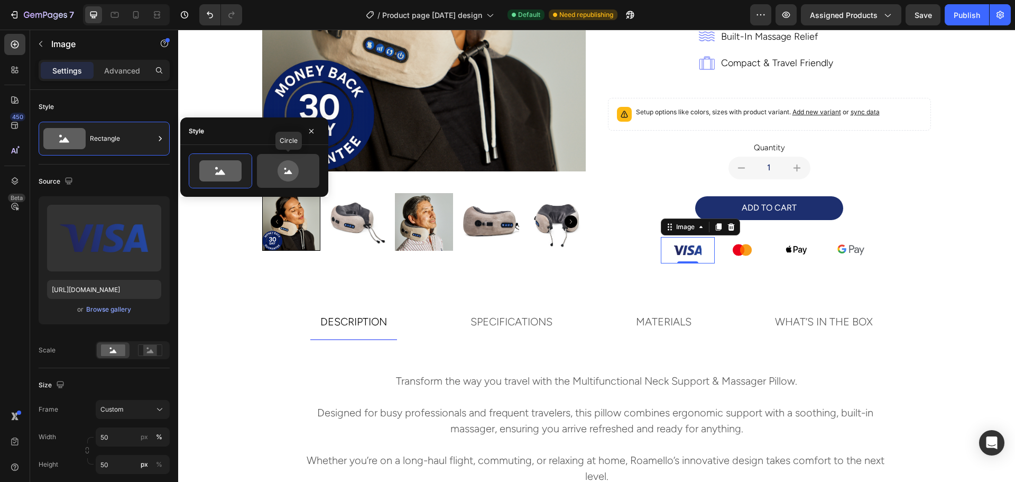
drag, startPoint x: 302, startPoint y: 163, endPoint x: 275, endPoint y: 166, distance: 26.6
click at [303, 164] on icon at bounding box center [288, 170] width 50 height 21
type input "80"
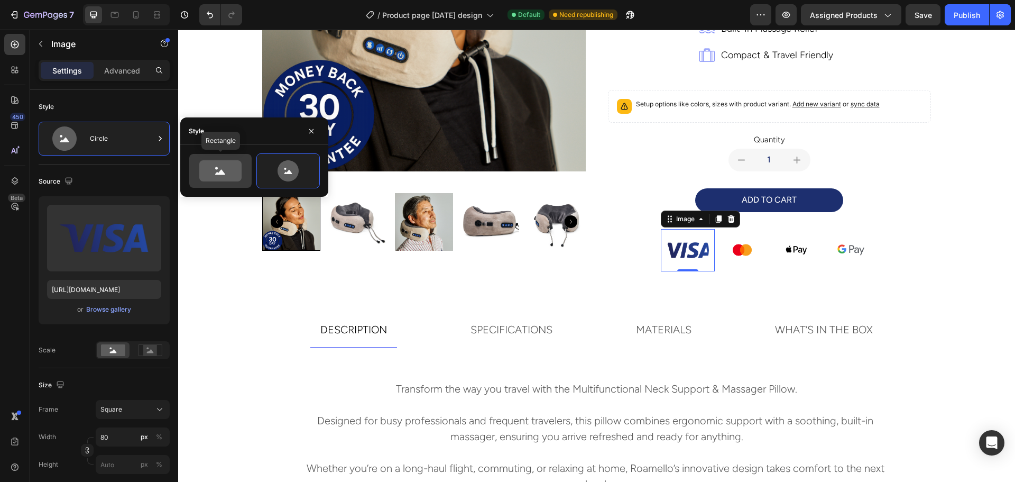
click at [239, 168] on icon at bounding box center [220, 170] width 42 height 21
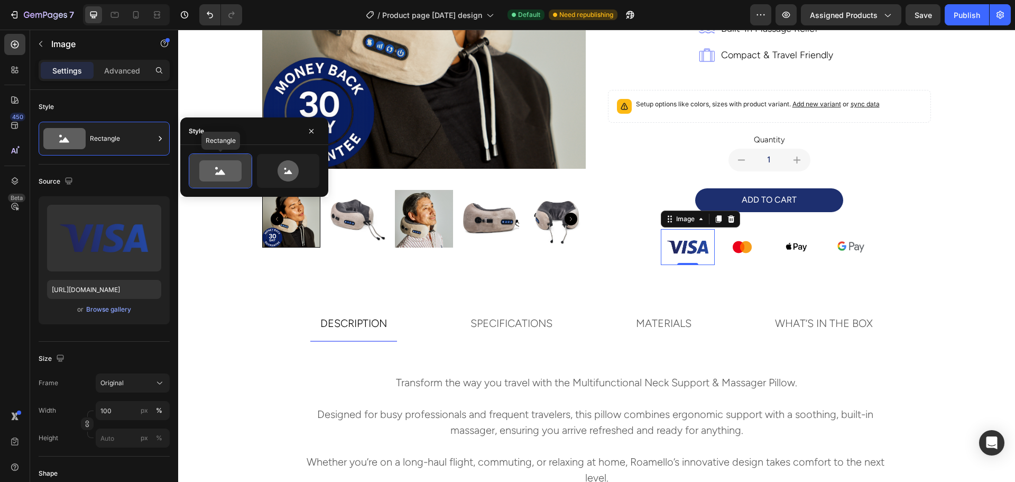
scroll to position [261, 0]
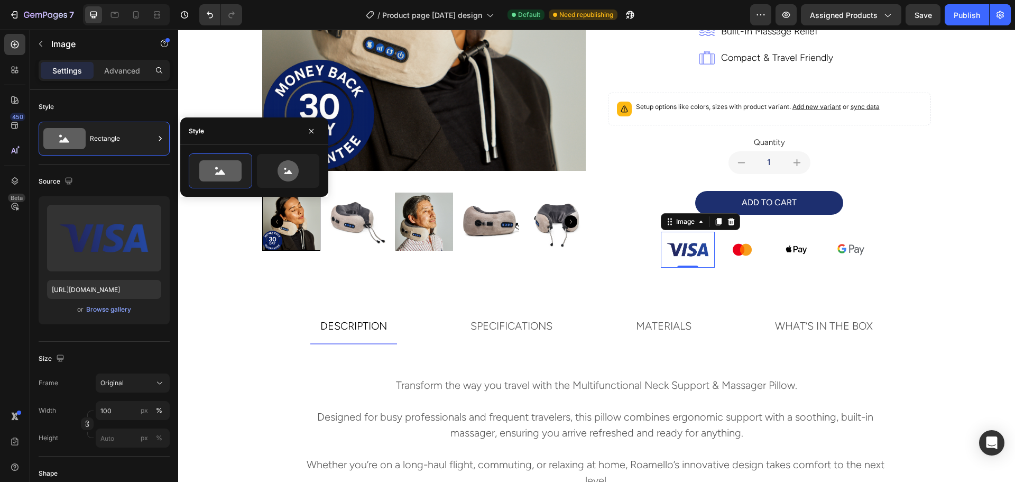
click at [671, 245] on img at bounding box center [688, 250] width 54 height 36
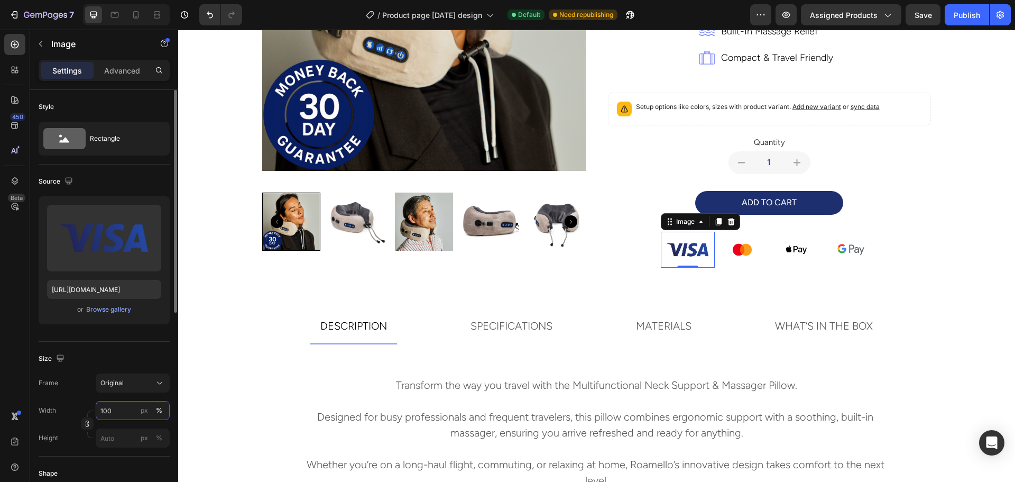
click at [118, 404] on input "100" at bounding box center [133, 410] width 74 height 19
type input "50"
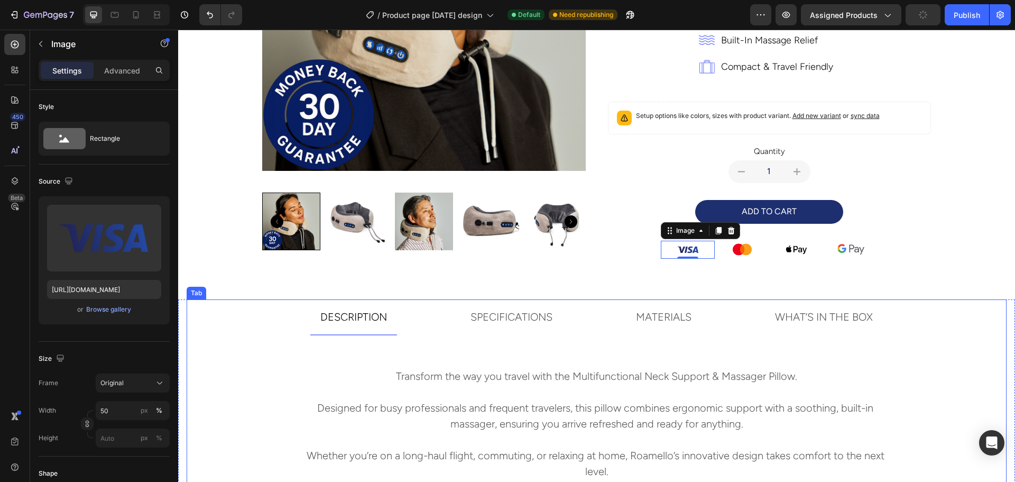
click at [729, 336] on div "Transform the way you travel with the Multifunctional Neck Support & Massager P…" at bounding box center [597, 411] width 820 height 153
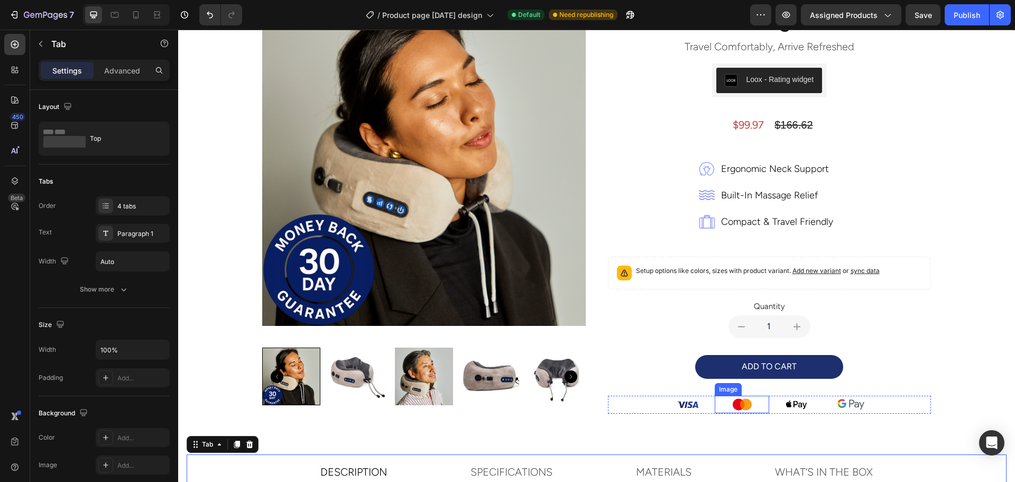
scroll to position [93, 0]
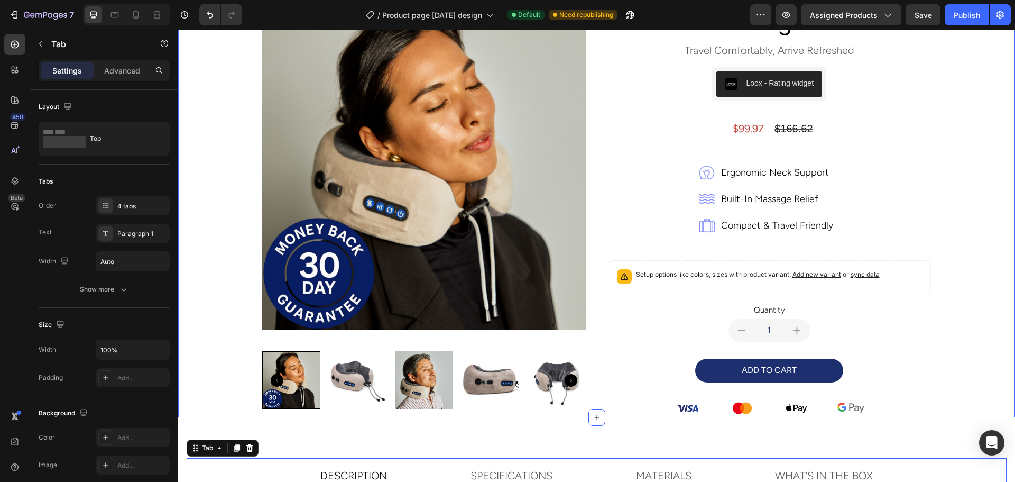
click at [940, 282] on div "Product Images DESCRIPTION Transform the way you travel with the Multifunctiona…" at bounding box center [597, 198] width 820 height 437
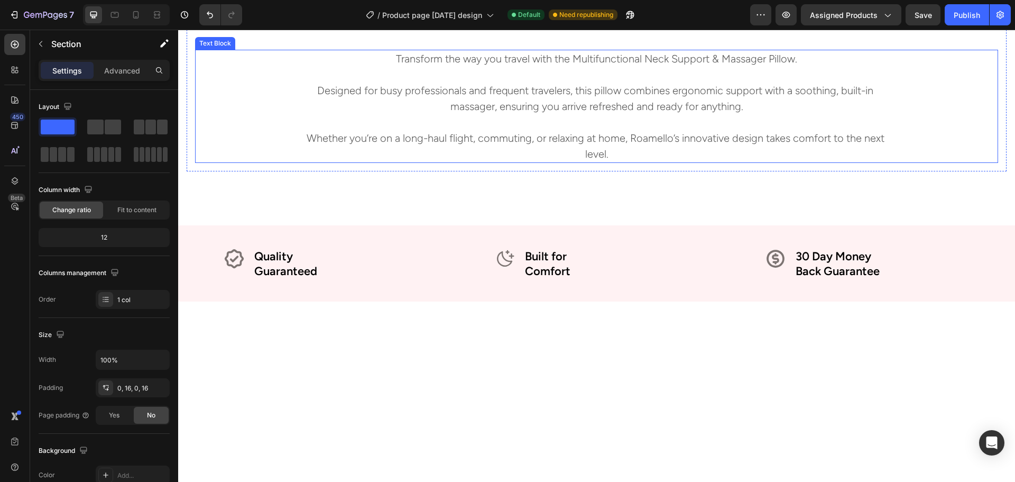
scroll to position [358, 0]
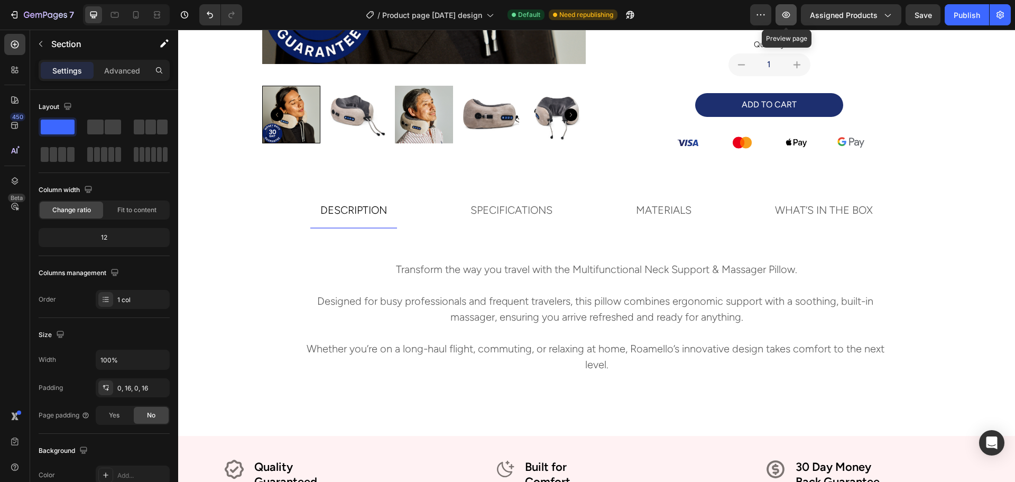
click at [781, 15] on button "button" at bounding box center [785, 14] width 21 height 21
click at [969, 13] on div "Publish" at bounding box center [967, 15] width 26 height 11
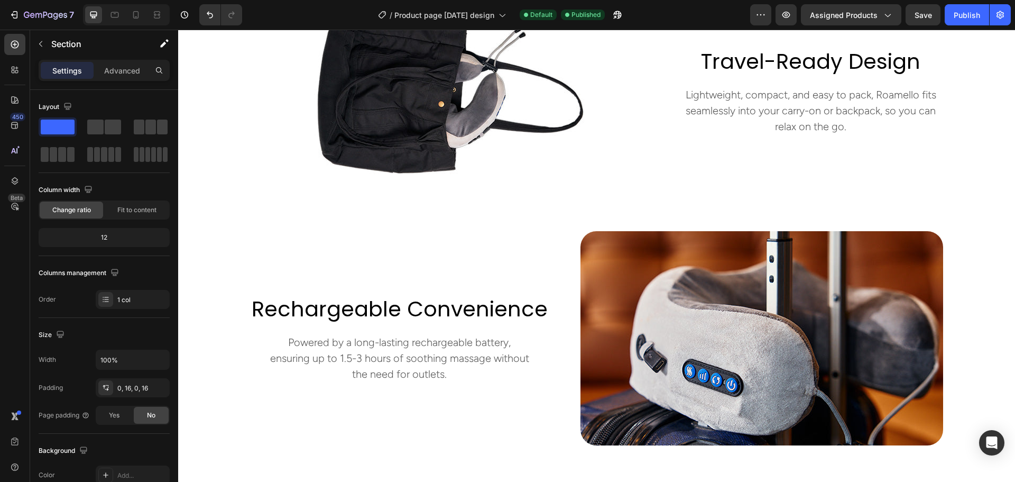
scroll to position [1691, 0]
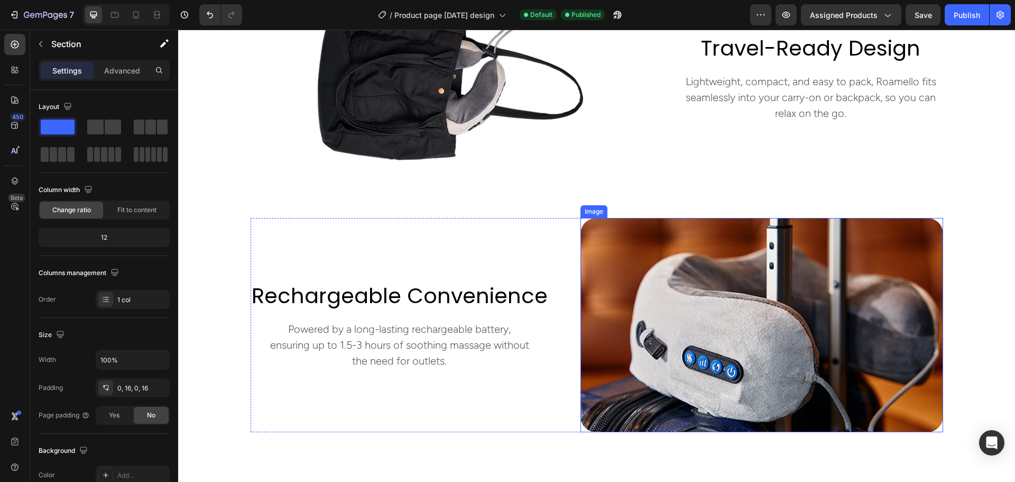
click at [692, 271] on img at bounding box center [761, 325] width 363 height 214
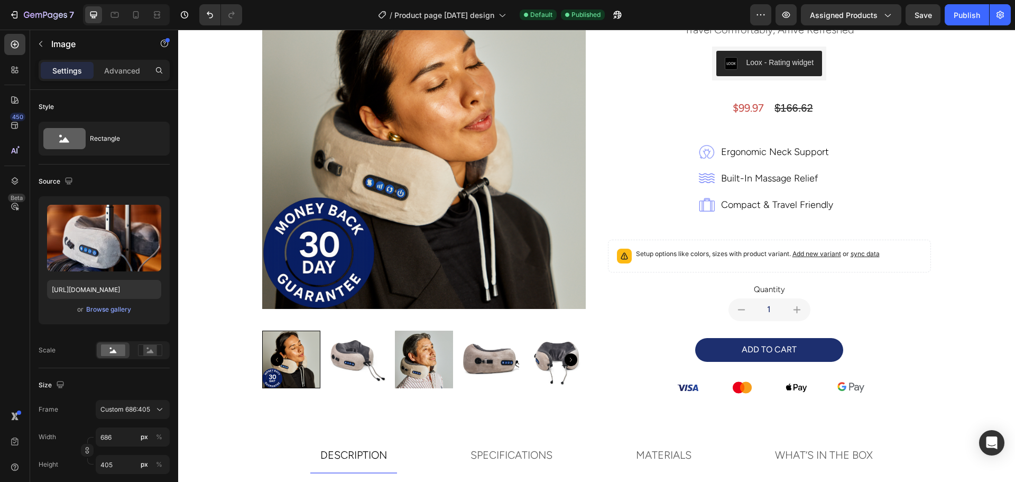
scroll to position [106, 0]
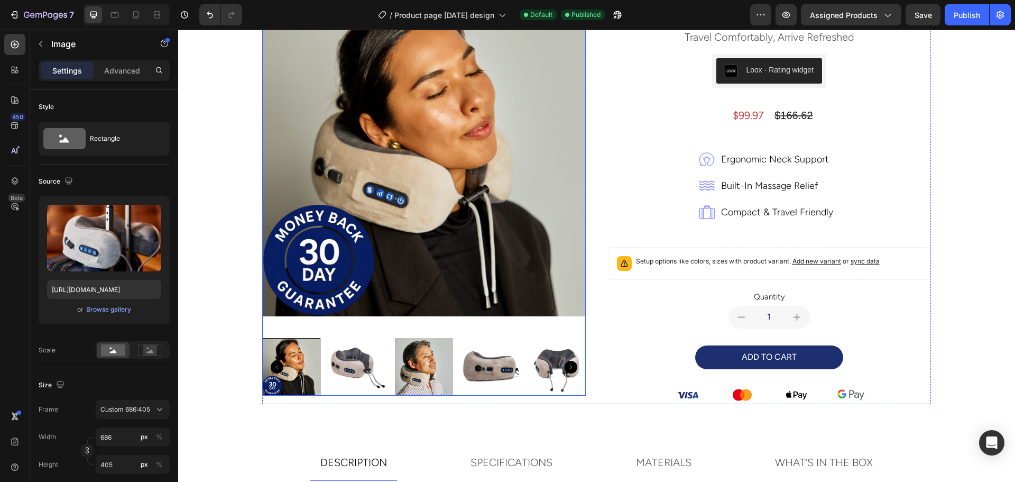
click at [565, 365] on icon "Carousel Next Arrow" at bounding box center [570, 366] width 13 height 13
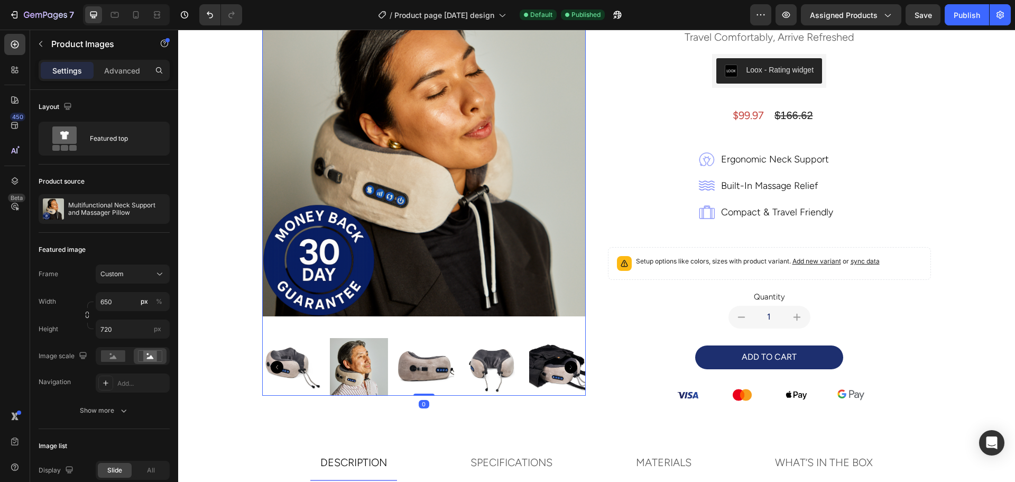
click at [565, 365] on icon "Carousel Next Arrow" at bounding box center [570, 366] width 13 height 13
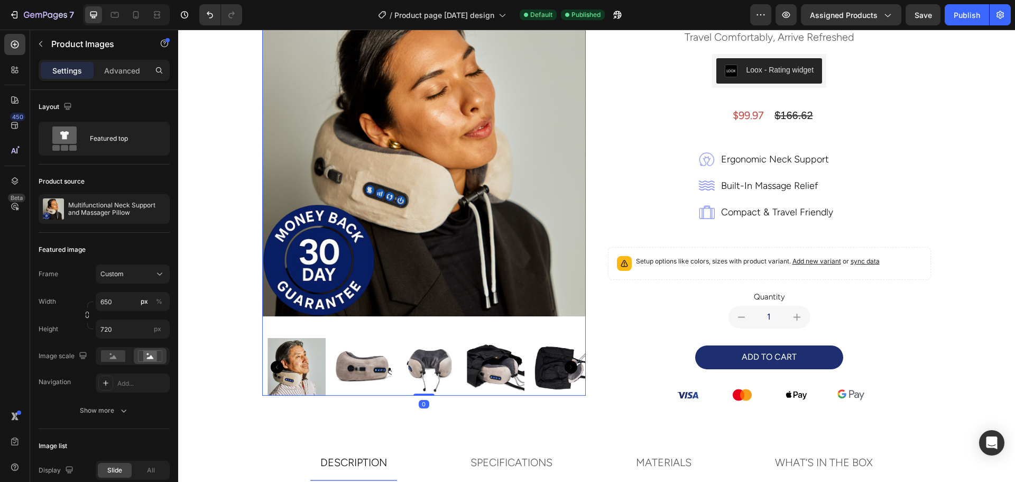
click at [565, 365] on icon "Carousel Next Arrow" at bounding box center [570, 366] width 13 height 13
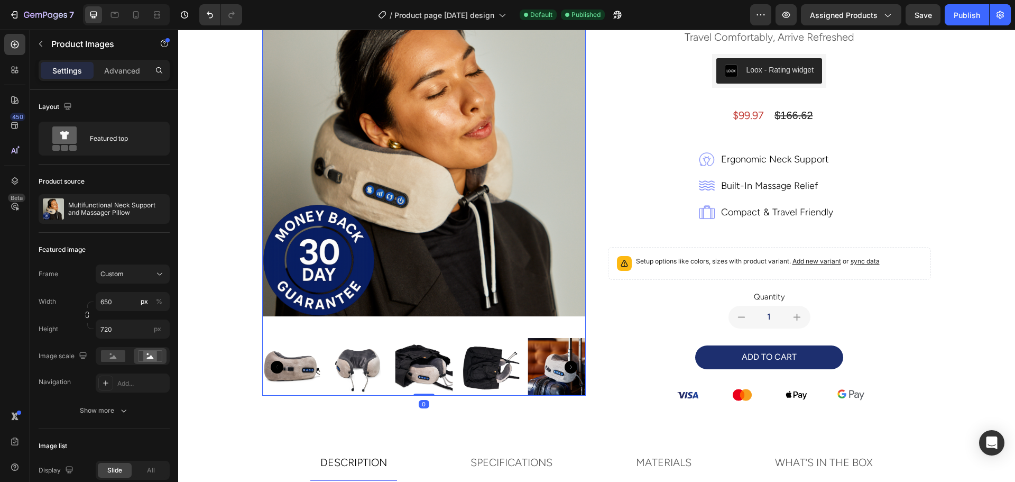
click at [565, 365] on icon "Carousel Next Arrow" at bounding box center [570, 366] width 13 height 13
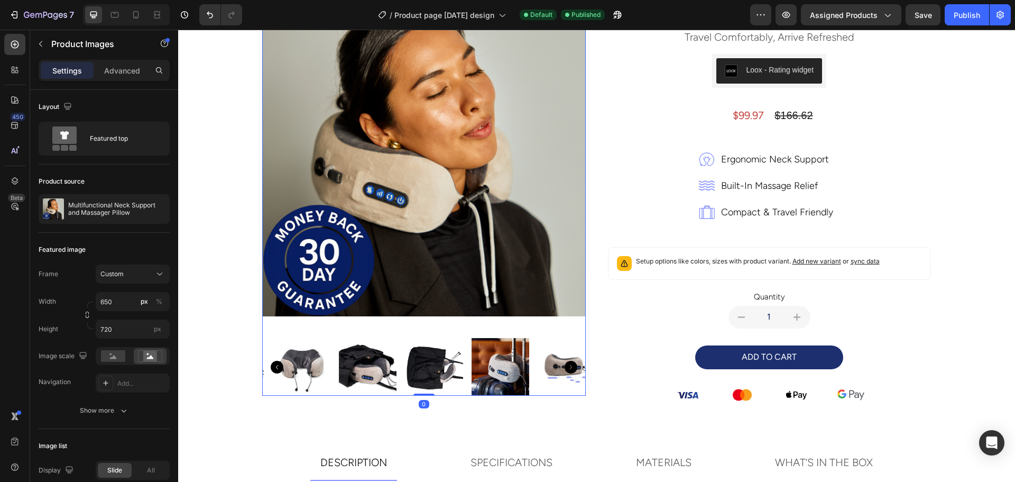
click at [565, 365] on icon "Carousel Next Arrow" at bounding box center [570, 366] width 13 height 13
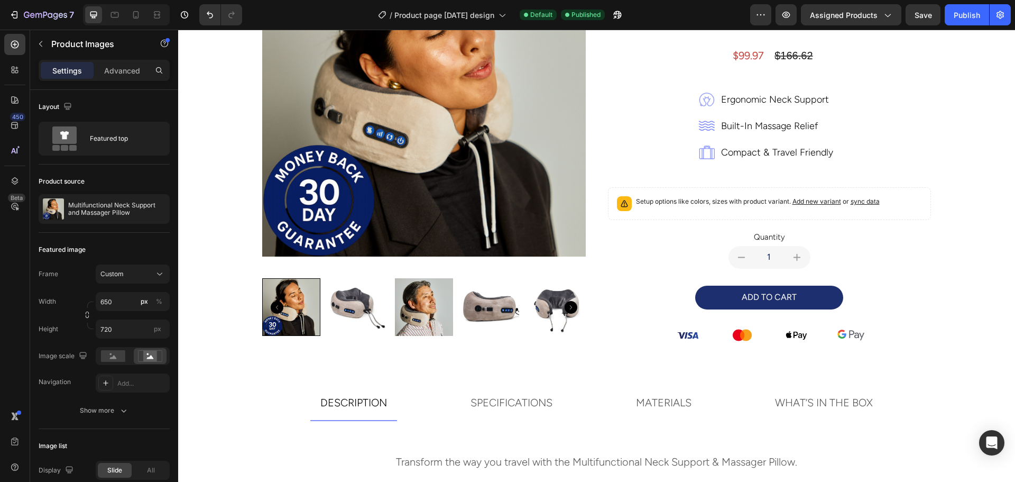
scroll to position [159, 0]
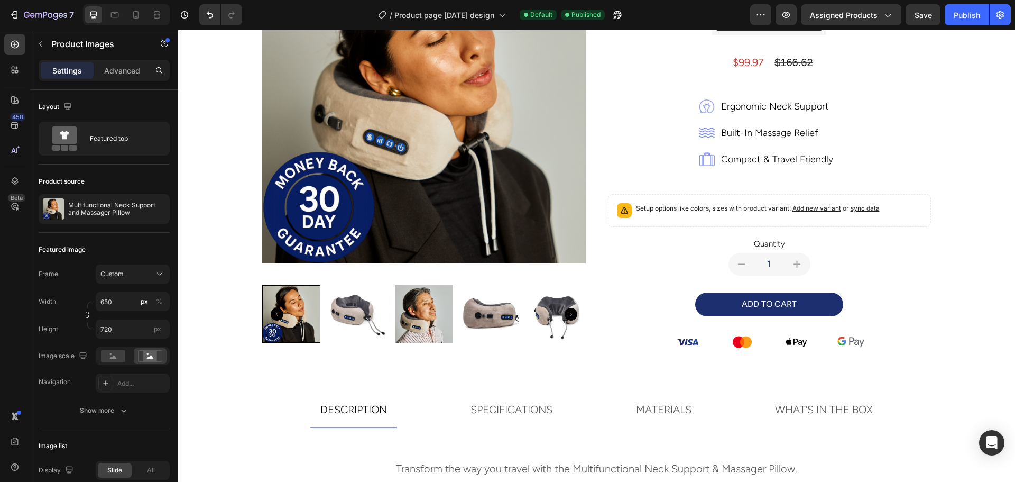
click at [565, 316] on icon "Carousel Next Arrow" at bounding box center [570, 314] width 13 height 13
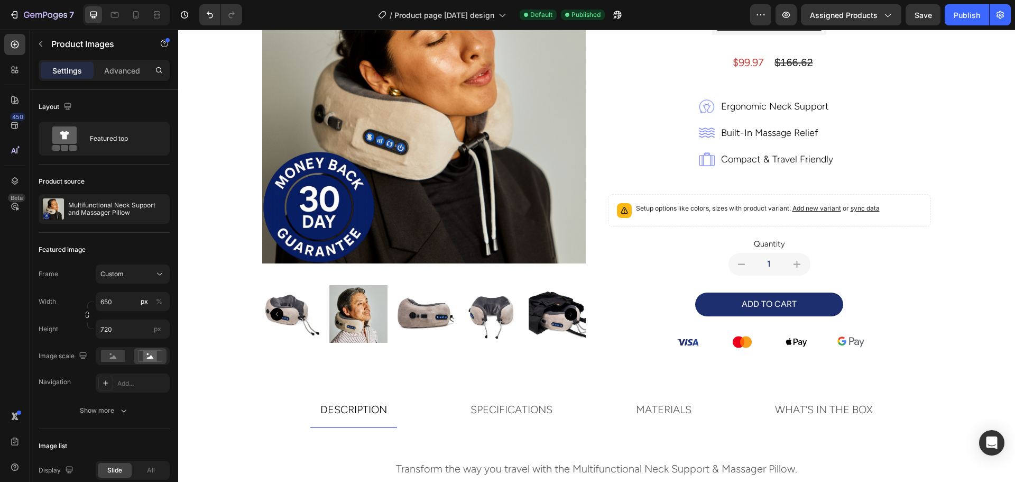
click at [565, 315] on icon "Carousel Next Arrow" at bounding box center [570, 314] width 13 height 13
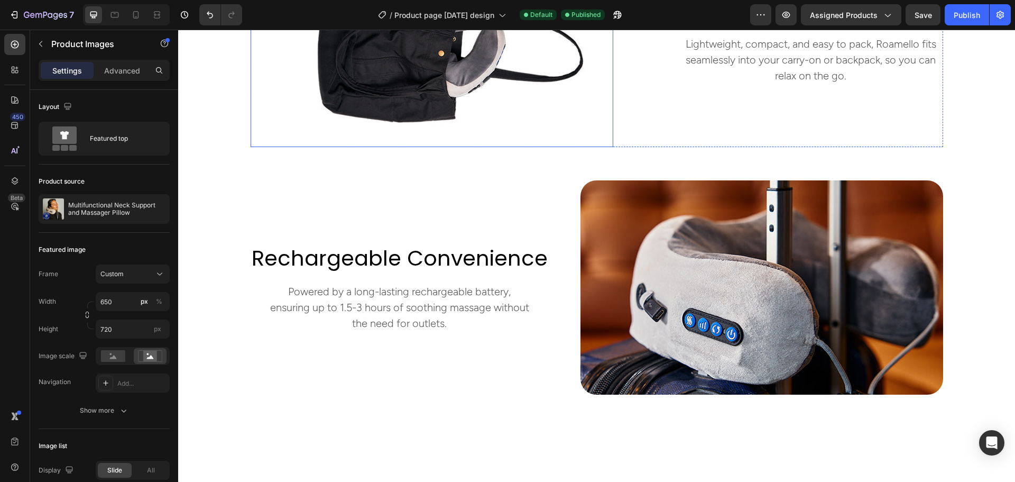
scroll to position [1745, 0]
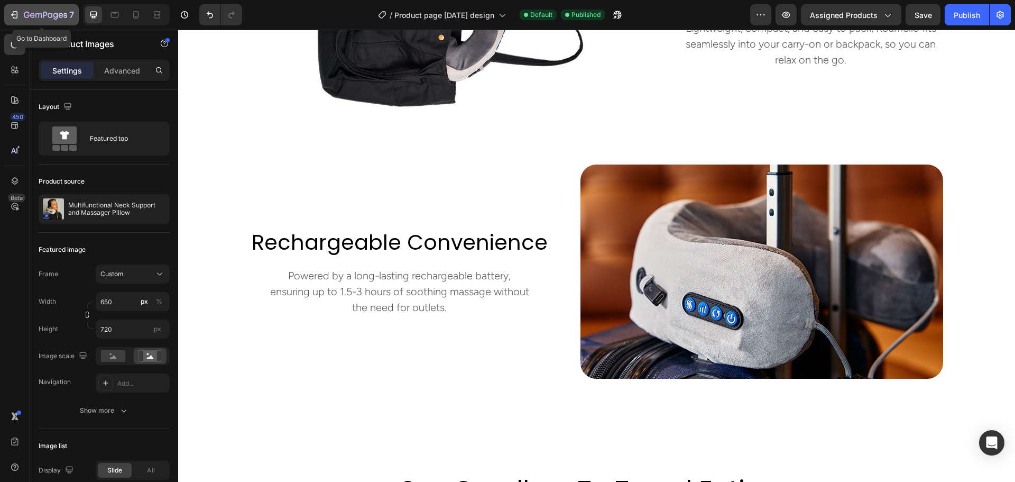
click at [48, 10] on div "7" at bounding box center [49, 14] width 50 height 13
